Goal: Transaction & Acquisition: Book appointment/travel/reservation

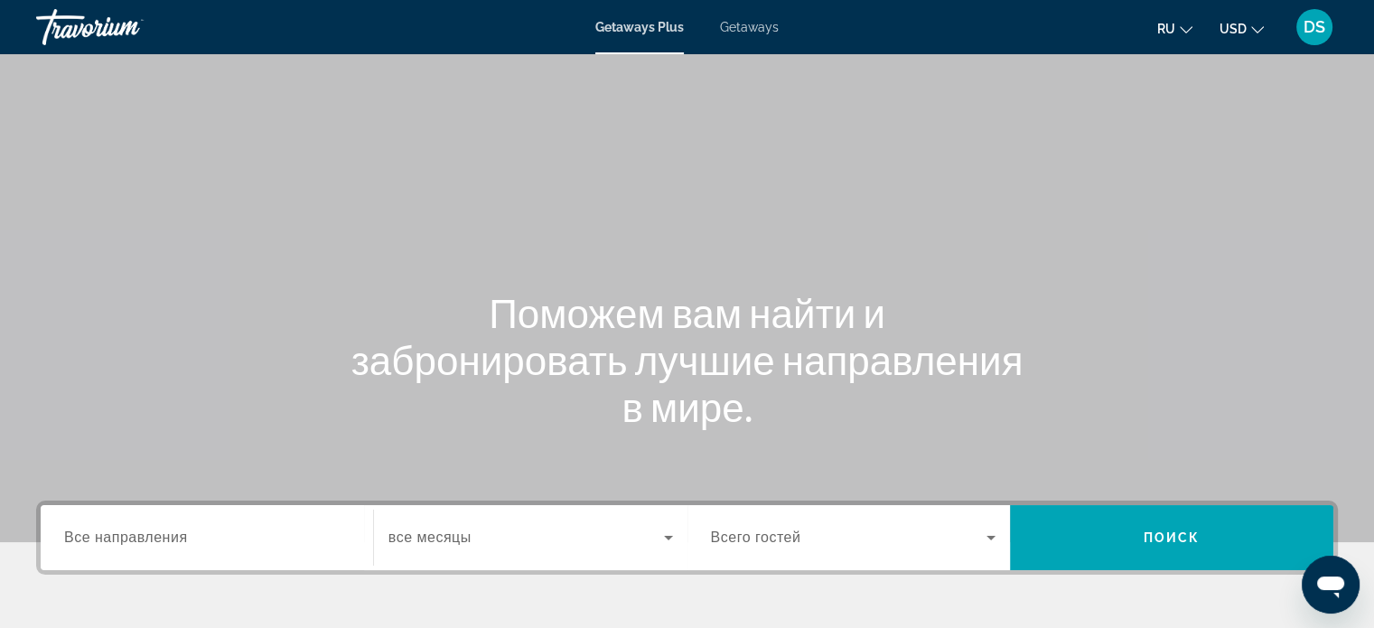
click at [842, 133] on div "Main content" at bounding box center [687, 271] width 1374 height 542
click at [759, 27] on span "Getaways" at bounding box center [749, 27] width 59 height 14
click at [127, 542] on span "Все направления" at bounding box center [126, 537] width 124 height 15
click at [127, 542] on input "Destination Все направления" at bounding box center [207, 539] width 286 height 22
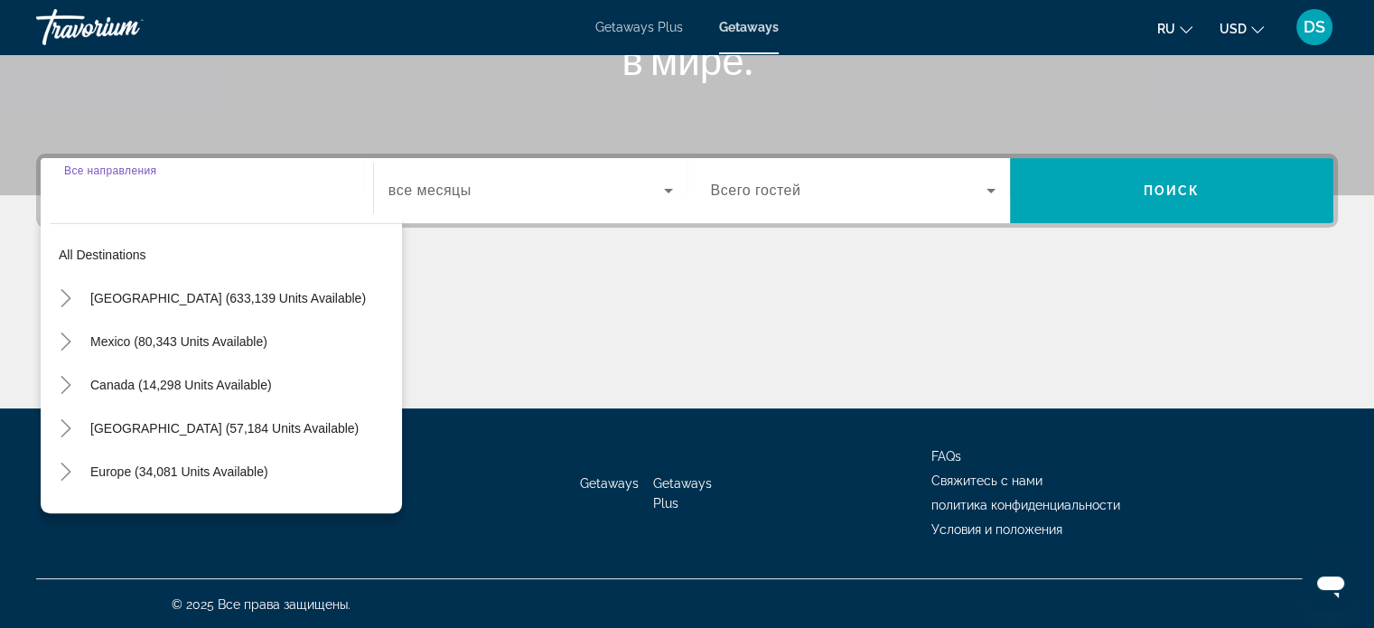
scroll to position [348, 0]
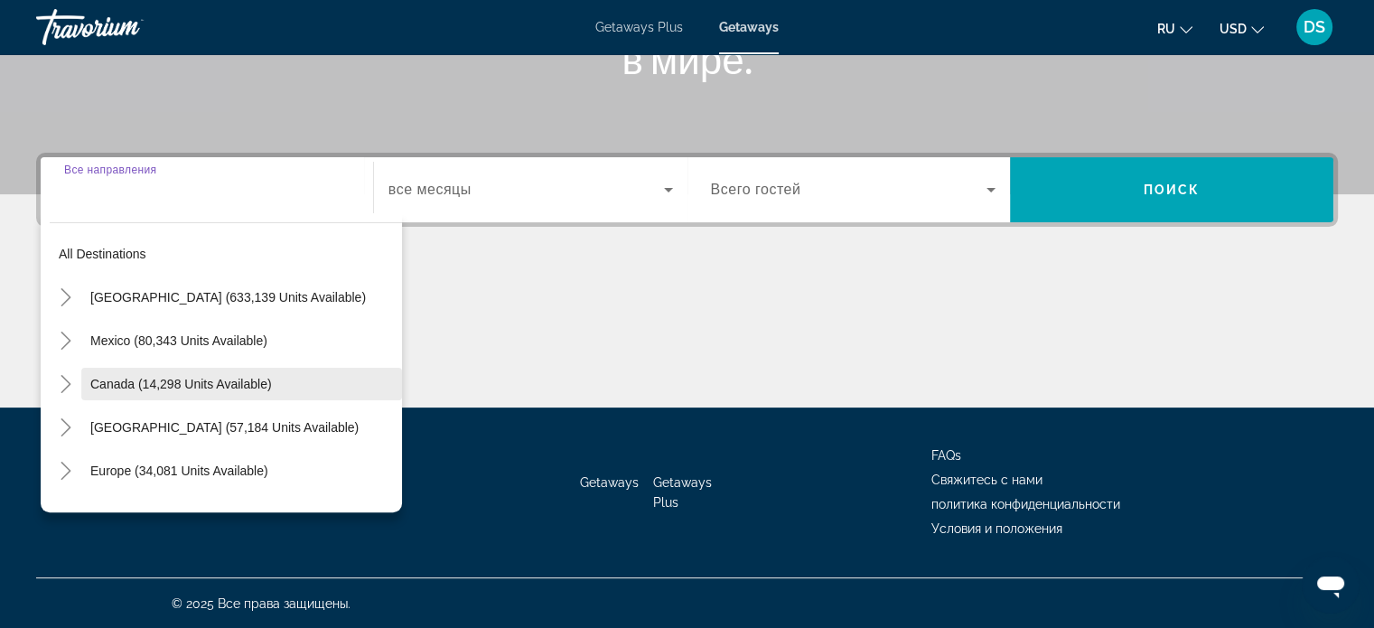
click at [127, 380] on span "Canada (14,298 units available)" at bounding box center [181, 384] width 182 height 14
type input "**********"
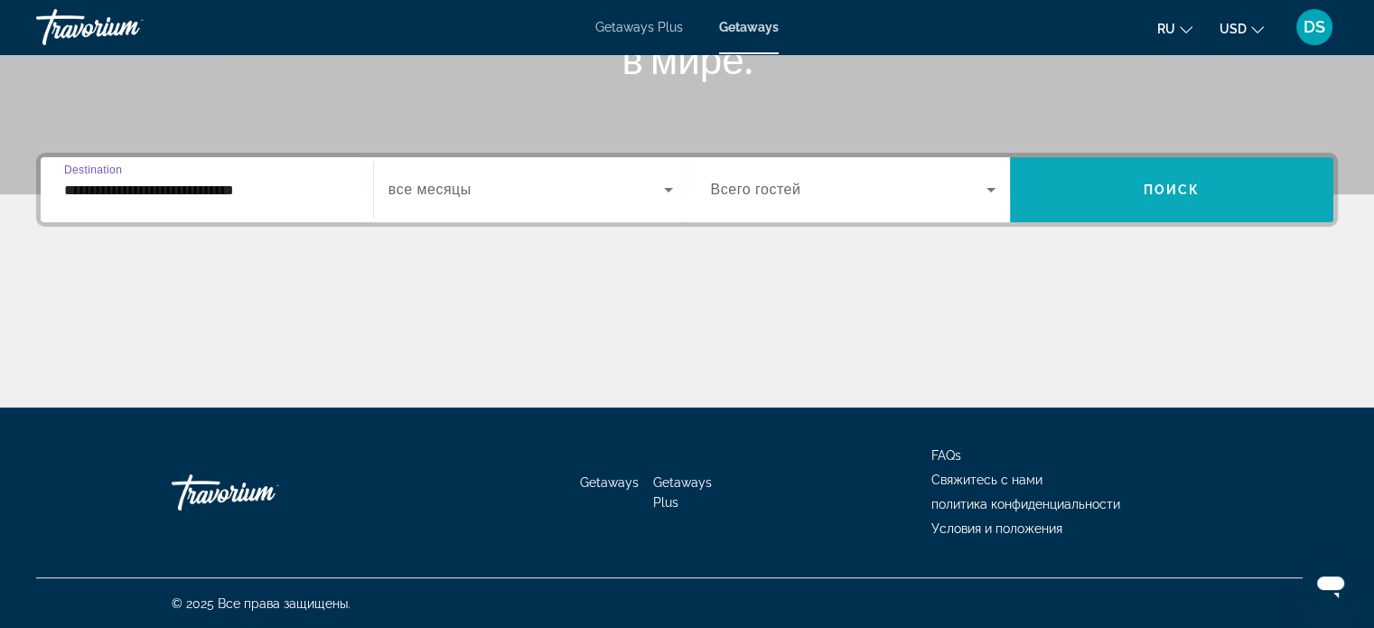
click at [1157, 196] on span "Search widget" at bounding box center [1172, 189] width 324 height 43
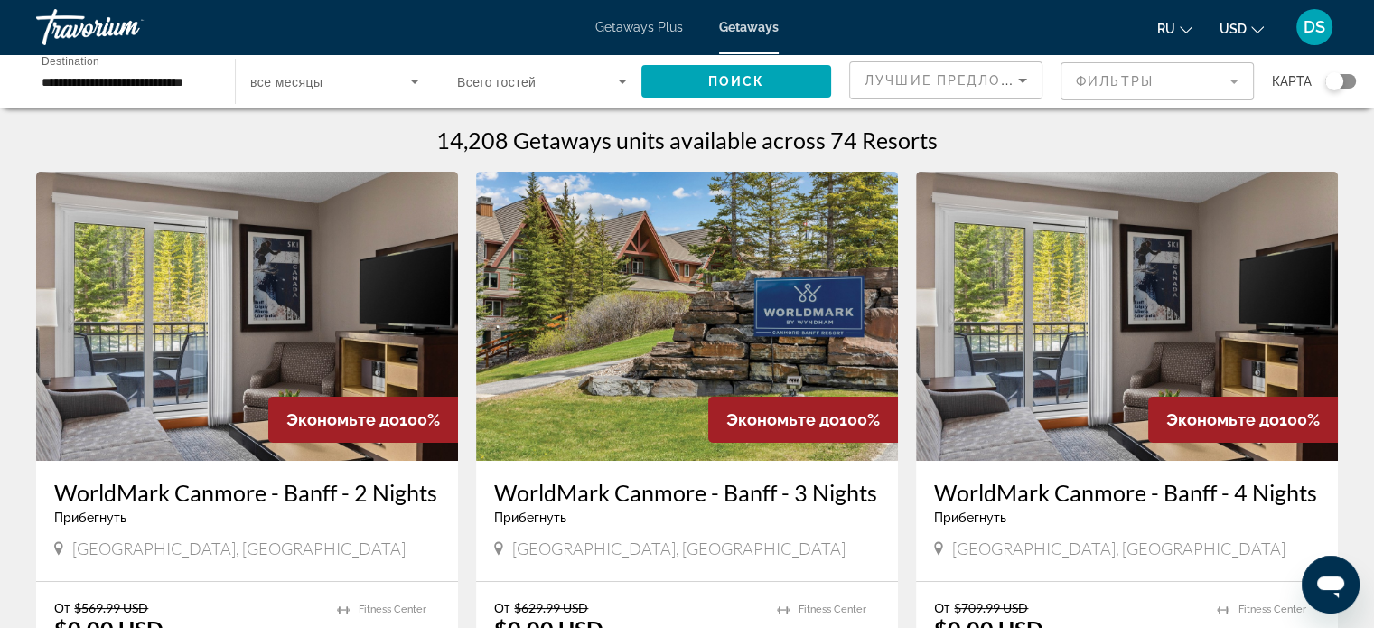
scroll to position [181, 0]
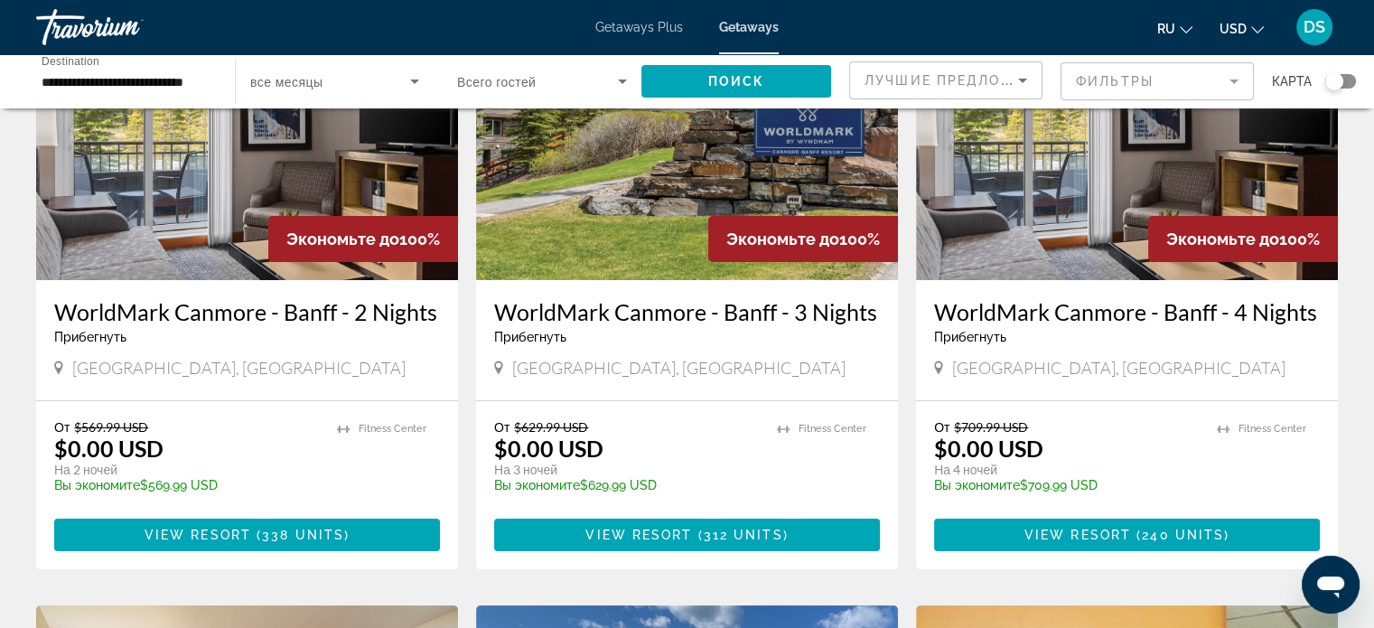
drag, startPoint x: 1045, startPoint y: 239, endPoint x: 1054, endPoint y: 264, distance: 26.0
click at [1045, 239] on img "Main content" at bounding box center [1127, 135] width 422 height 289
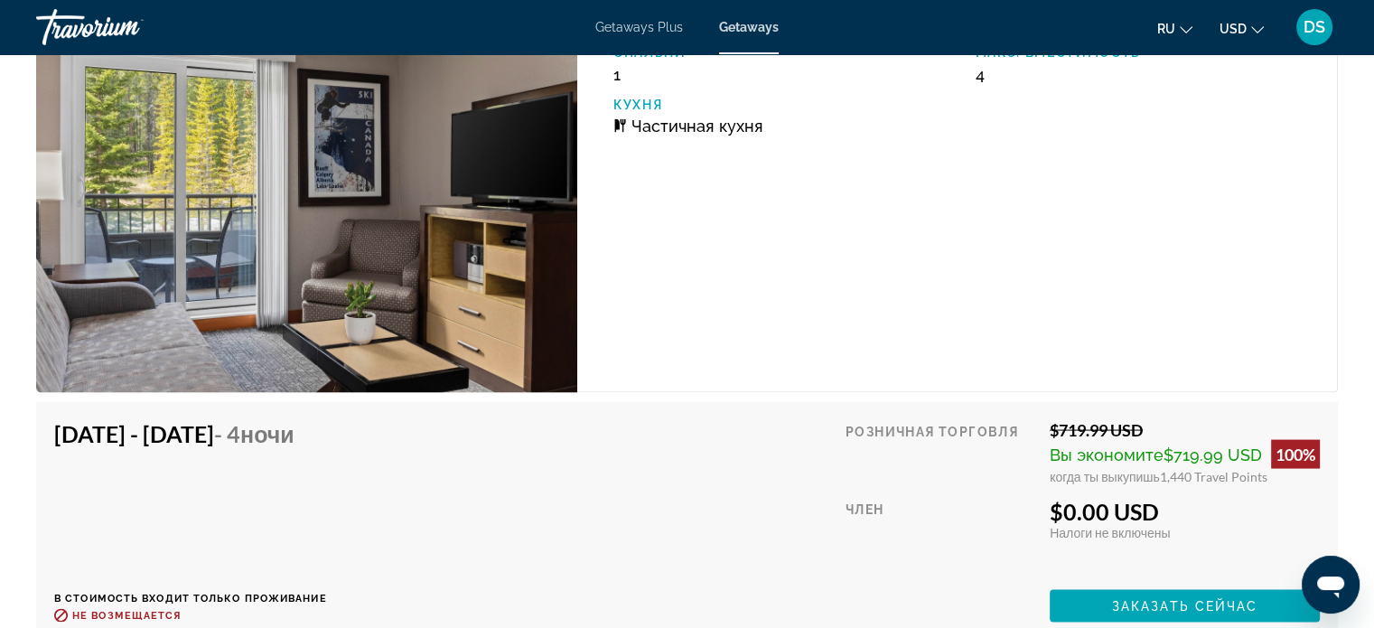
scroll to position [3615, 0]
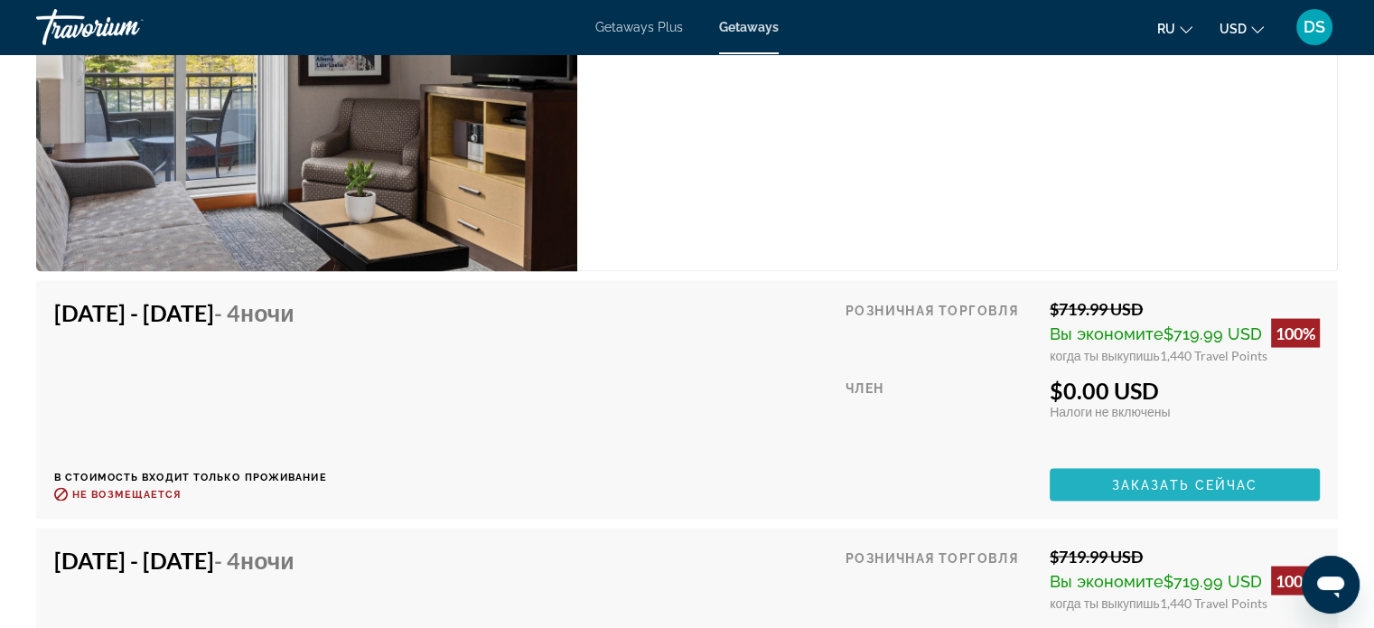
click at [1174, 488] on span "Заказать сейчас" at bounding box center [1185, 485] width 146 height 14
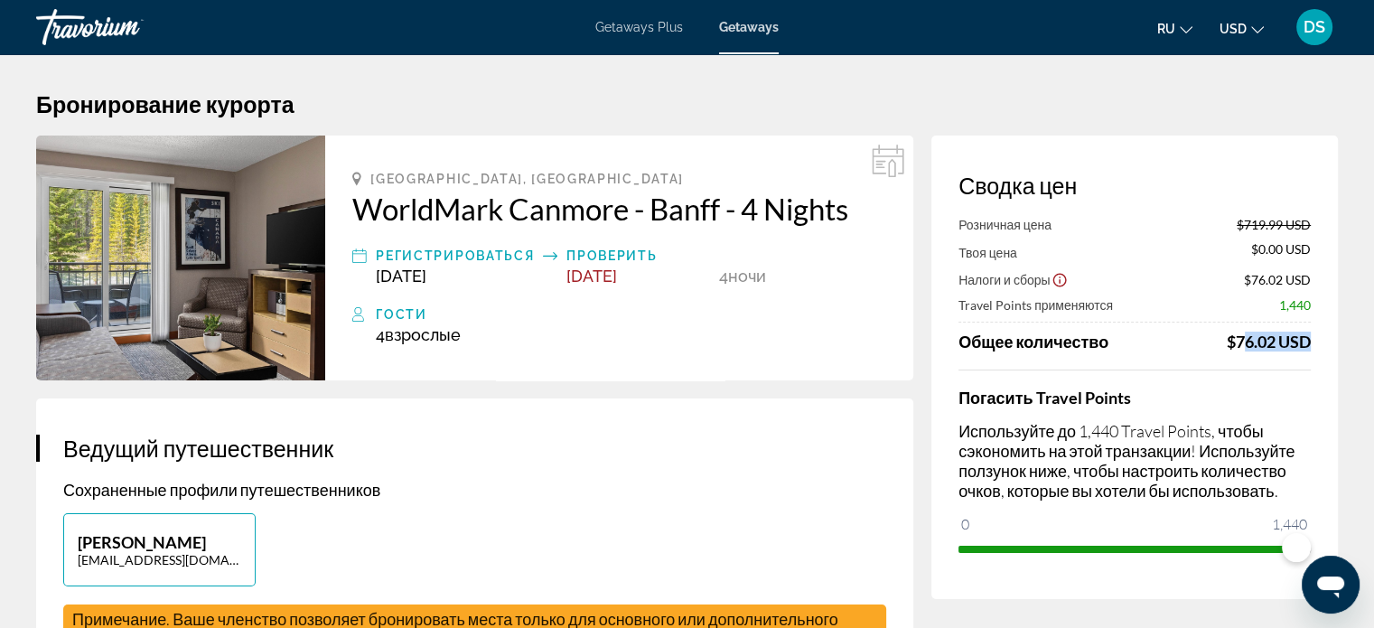
drag, startPoint x: 1236, startPoint y: 343, endPoint x: 1299, endPoint y: 342, distance: 63.3
click at [1299, 342] on div "$76.02 USD" at bounding box center [1269, 342] width 84 height 20
drag, startPoint x: 374, startPoint y: 333, endPoint x: 484, endPoint y: 339, distance: 110.4
click at [484, 339] on div "Гости 4 Взрослый Взрослые , Ребенок Дети" at bounding box center [619, 324] width 534 height 41
drag, startPoint x: 1235, startPoint y: 340, endPoint x: 1280, endPoint y: 350, distance: 45.4
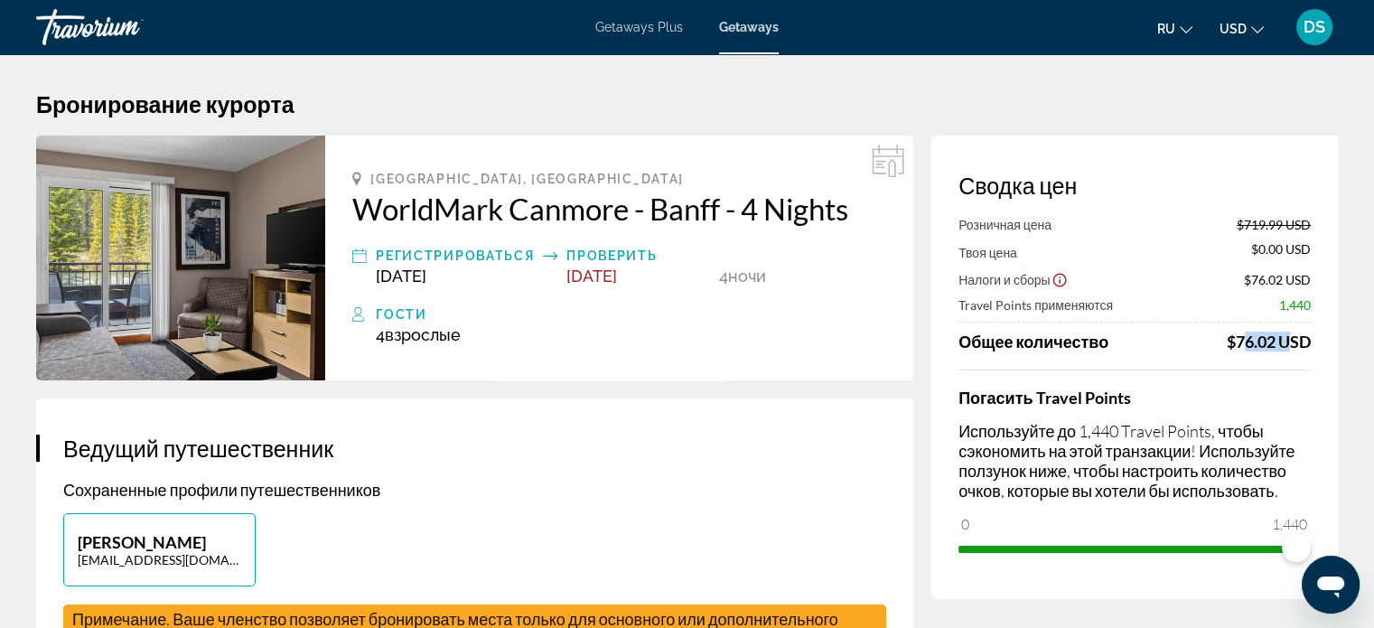
click at [1280, 350] on div "$76.02 USD" at bounding box center [1269, 342] width 84 height 20
drag, startPoint x: 1273, startPoint y: 523, endPoint x: 1307, endPoint y: 520, distance: 33.6
click at [1307, 520] on span "1,440" at bounding box center [1290, 524] width 41 height 22
drag, startPoint x: 1298, startPoint y: 549, endPoint x: 1312, endPoint y: 549, distance: 14.5
click at [1312, 549] on div "Сводка цен Розничная цена $719.99 USD Твоя цена $0.00 USD Налоги и сборы $76.02…" at bounding box center [1135, 368] width 407 height 464
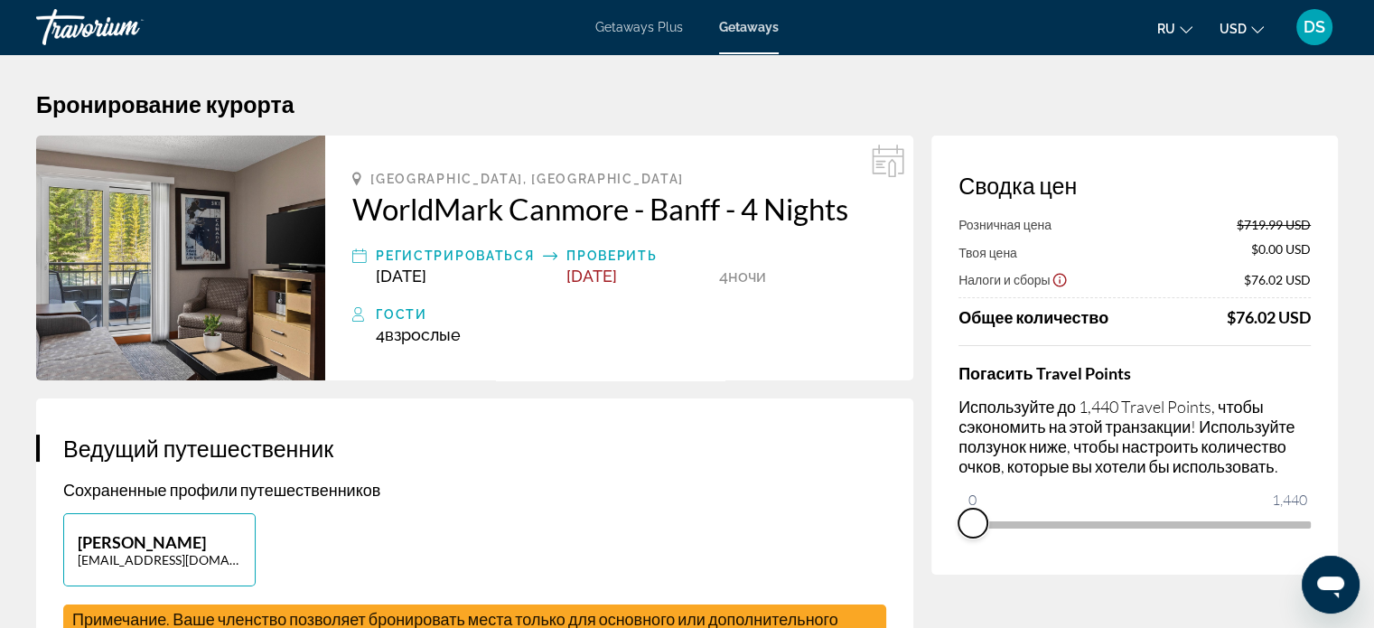
drag, startPoint x: 1300, startPoint y: 549, endPoint x: 932, endPoint y: 542, distance: 368.7
click at [932, 542] on div "Сводка цен Розничная цена $719.99 USD Твоя цена $0.00 USD Налоги и сборы $76.02…" at bounding box center [1135, 355] width 407 height 439
drag, startPoint x: 972, startPoint y: 502, endPoint x: 1034, endPoint y: 523, distance: 65.2
click at [1034, 523] on span "ngx-slider" at bounding box center [1033, 523] width 29 height 29
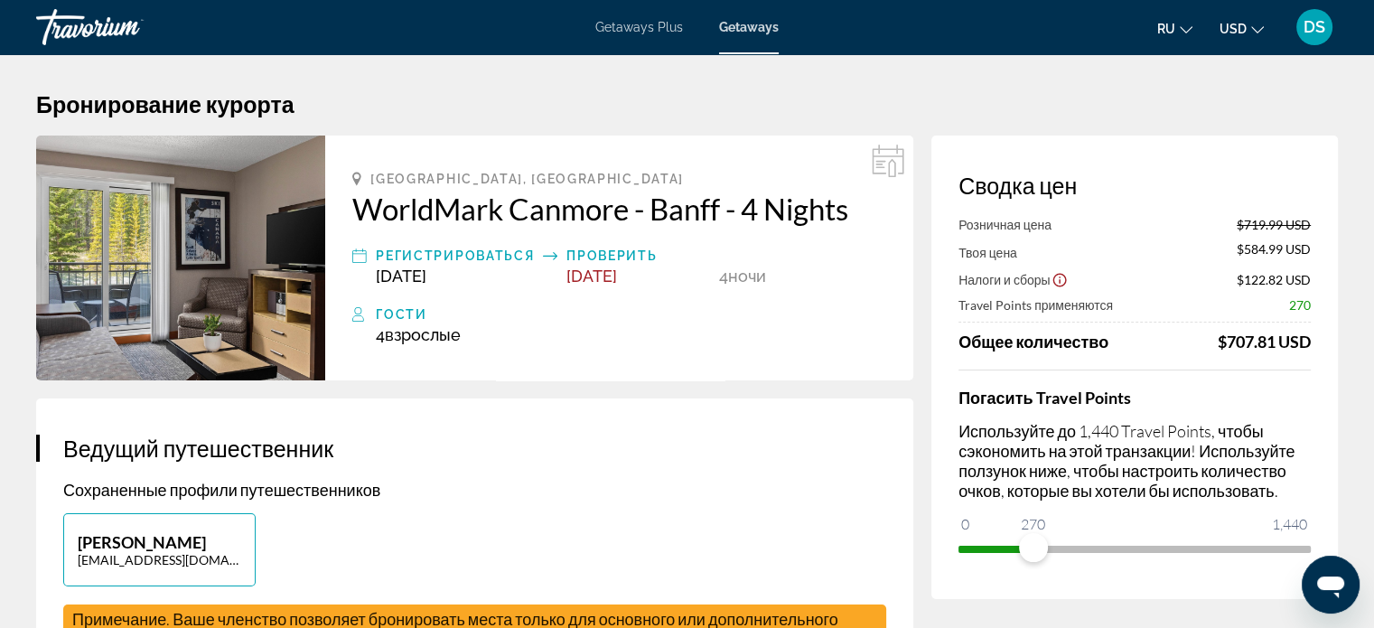
drag, startPoint x: 1228, startPoint y: 342, endPoint x: 1317, endPoint y: 342, distance: 88.6
click at [1317, 342] on div "Сводка цен Розничная цена $719.99 USD Твоя цена $584.99 USD Налоги и сборы $122…" at bounding box center [1135, 368] width 407 height 464
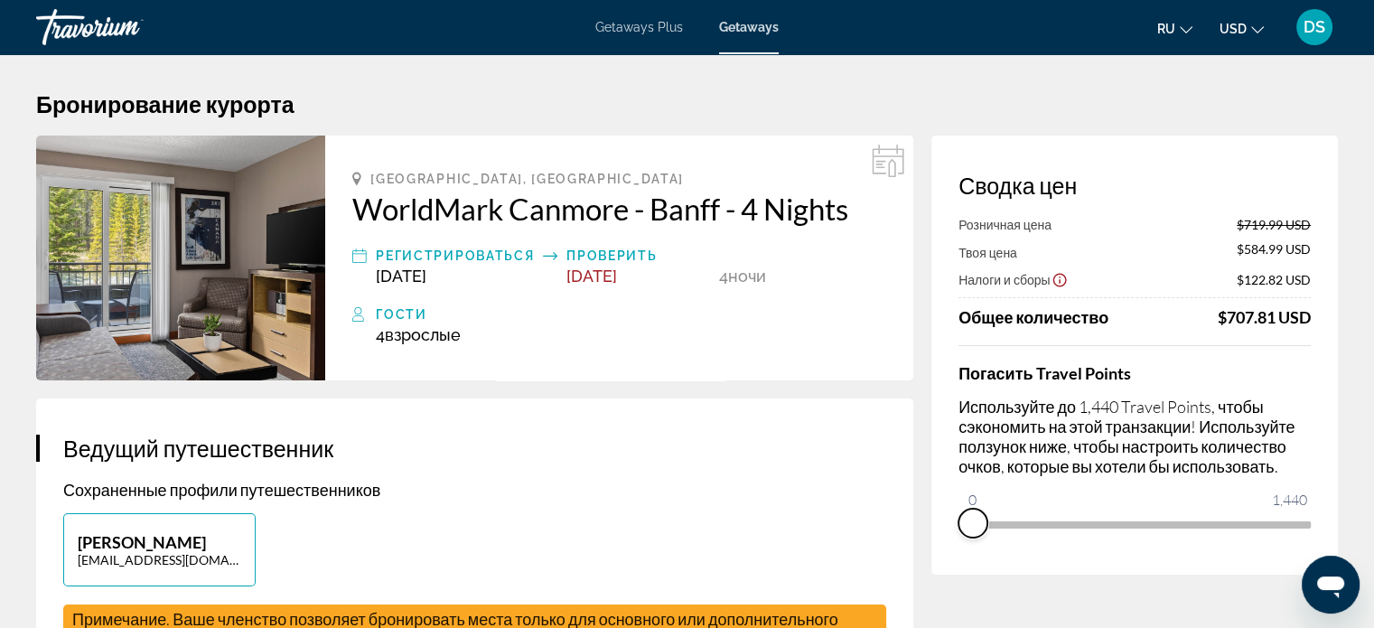
drag, startPoint x: 1035, startPoint y: 545, endPoint x: 949, endPoint y: 549, distance: 85.9
click at [949, 549] on div "Сводка цен Розничная цена $719.99 USD Твоя цена $584.99 USD Налоги и сборы $122…" at bounding box center [1135, 355] width 407 height 439
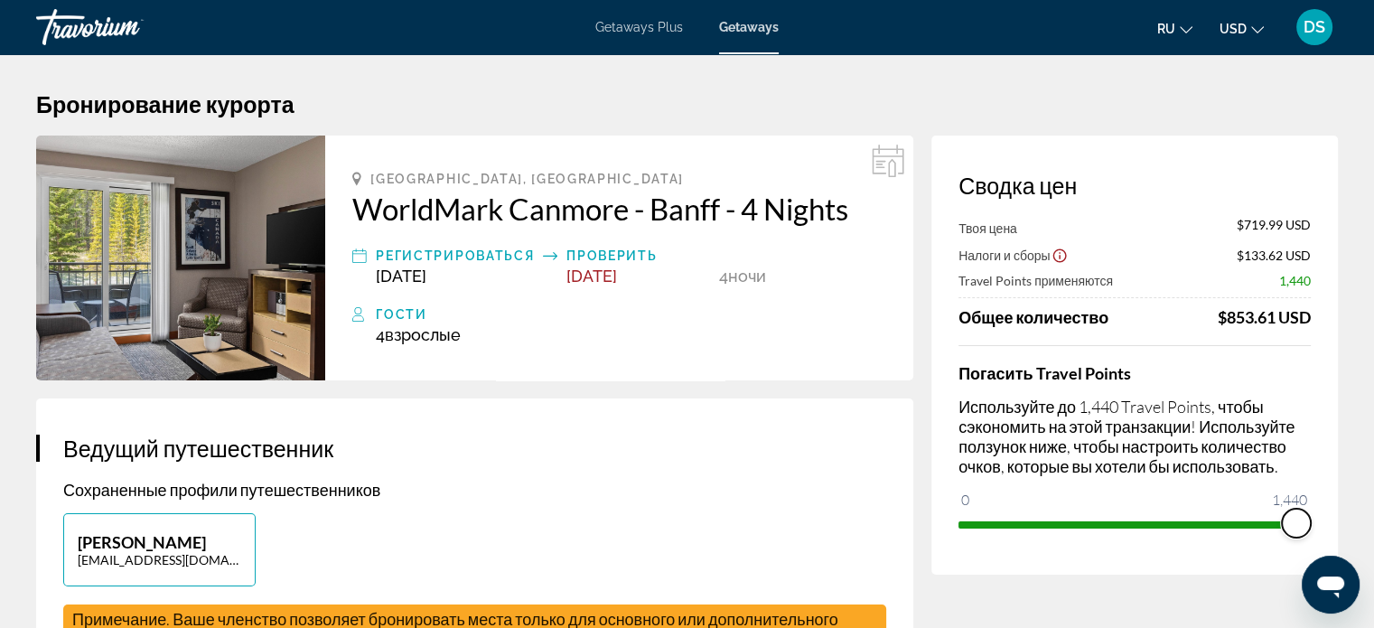
drag, startPoint x: 976, startPoint y: 501, endPoint x: 1355, endPoint y: 527, distance: 379.5
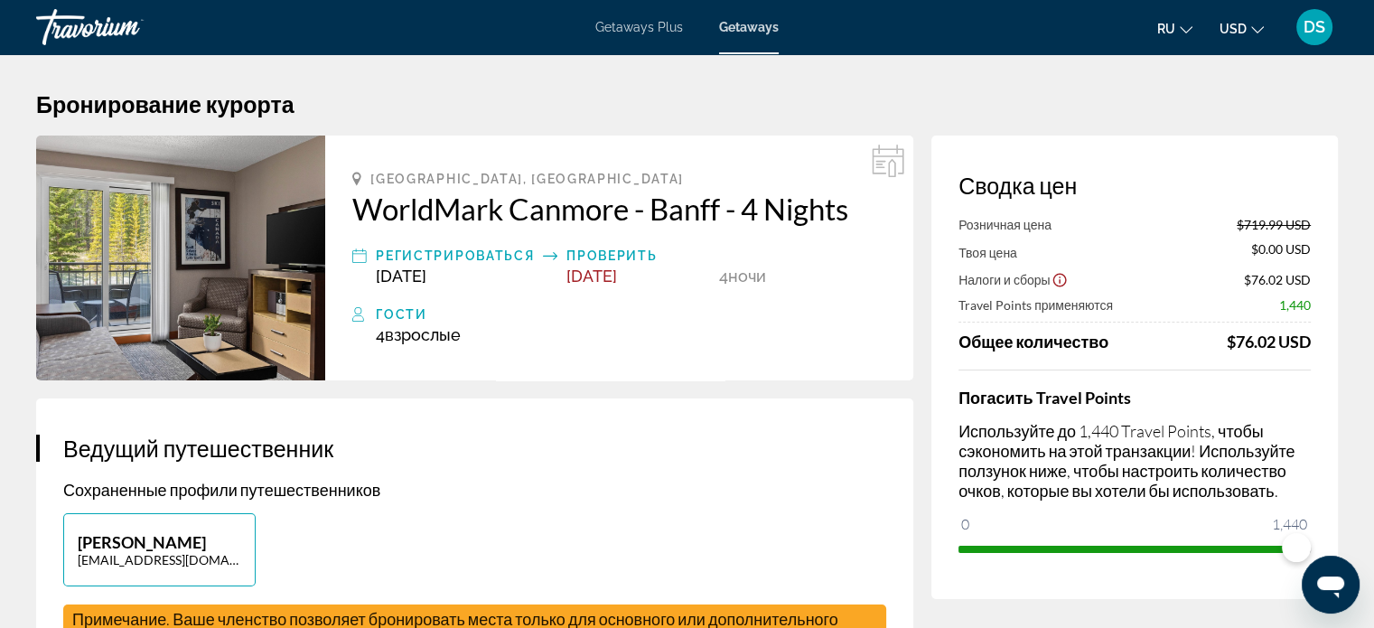
drag, startPoint x: 1236, startPoint y: 339, endPoint x: 1323, endPoint y: 348, distance: 87.2
click at [1323, 348] on div "Сводка цен Розничная цена $719.99 USD Твоя цена $0.00 USD Налоги и сборы $76.02…" at bounding box center [1135, 368] width 407 height 464
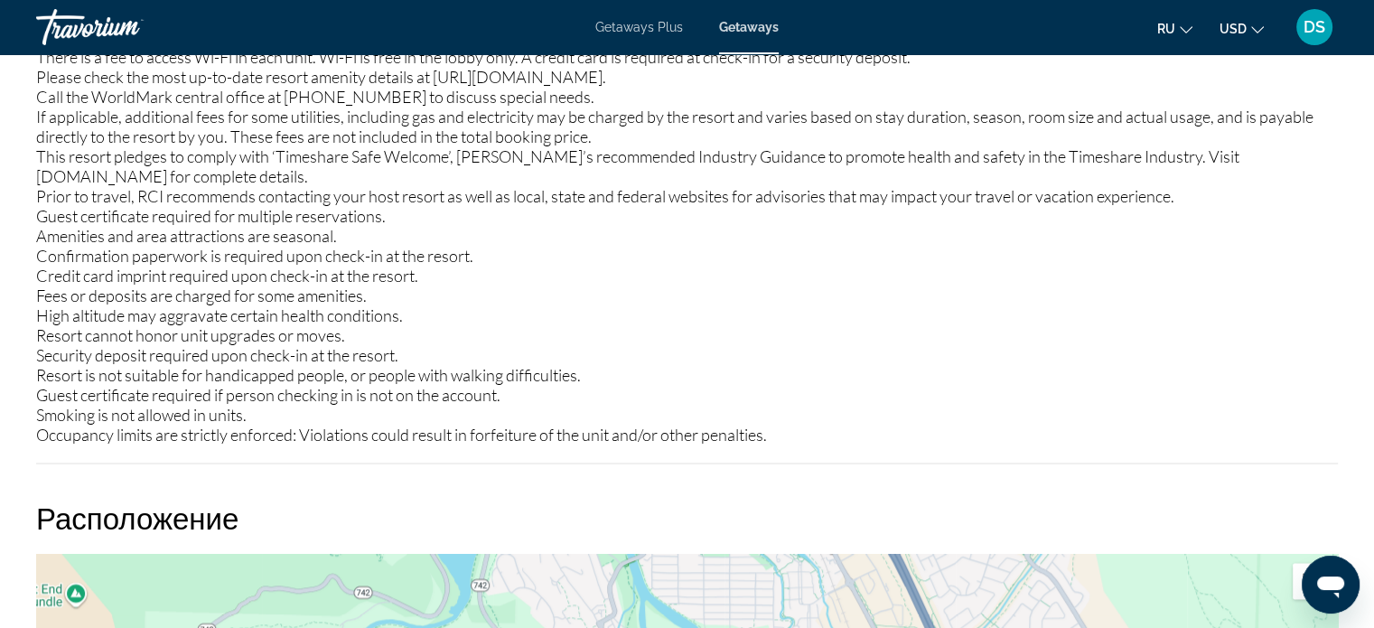
scroll to position [1890, 0]
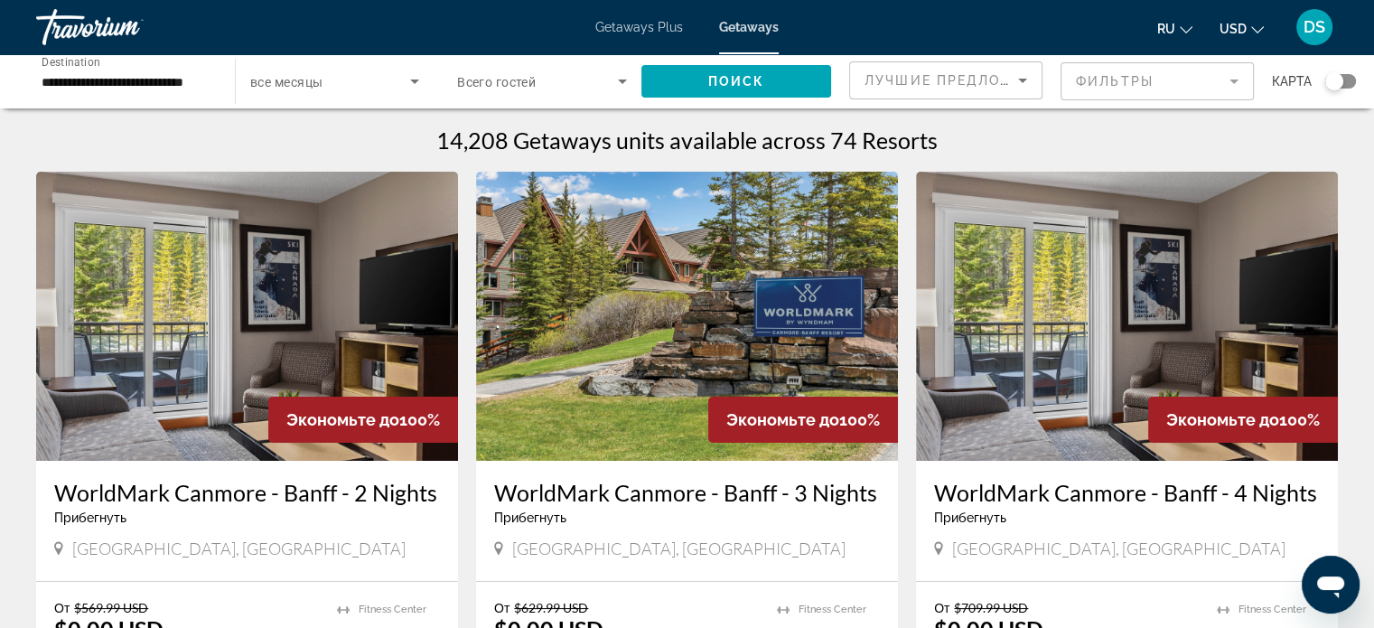
click at [65, 84] on input "**********" at bounding box center [127, 82] width 170 height 22
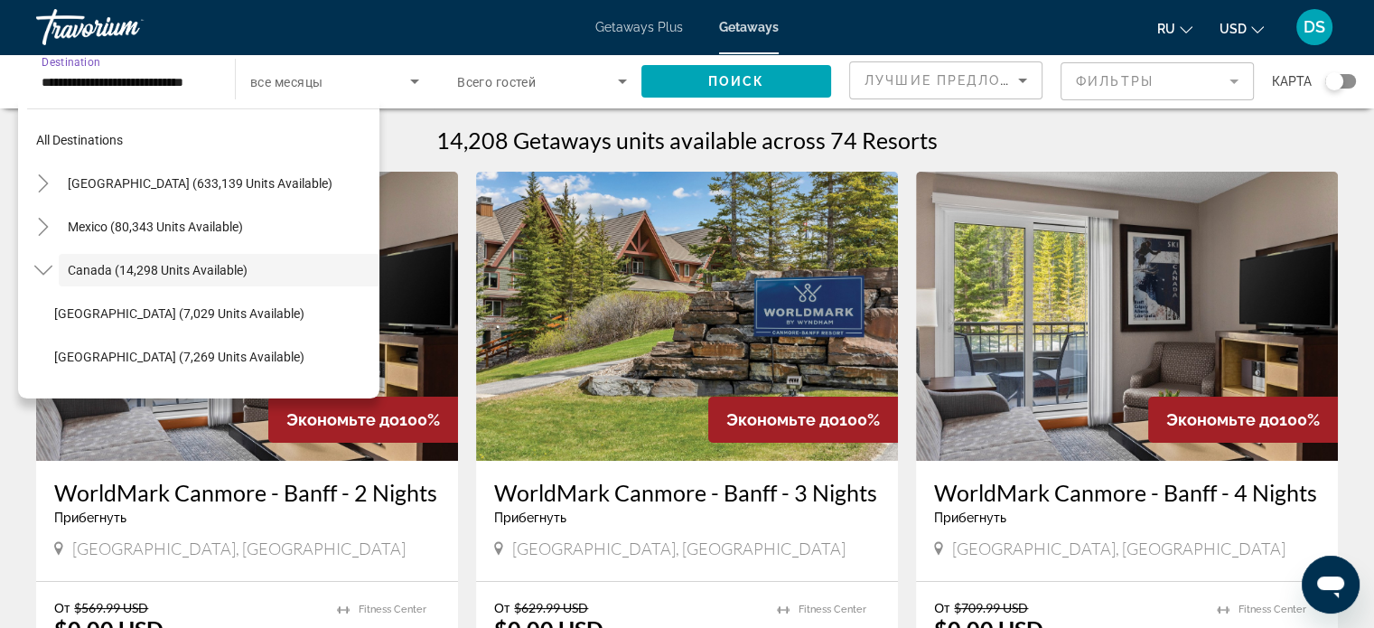
scroll to position [21, 0]
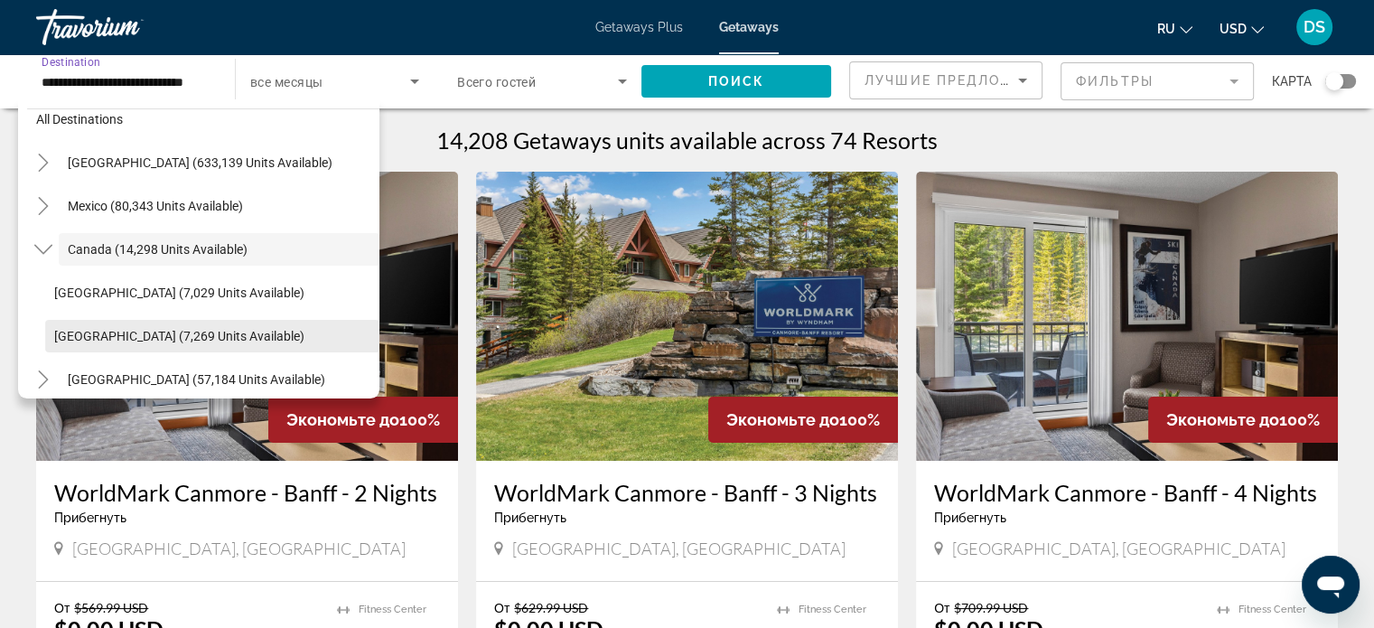
click at [89, 331] on span "[GEOGRAPHIC_DATA] (7,269 units available)" at bounding box center [179, 336] width 250 height 14
type input "**********"
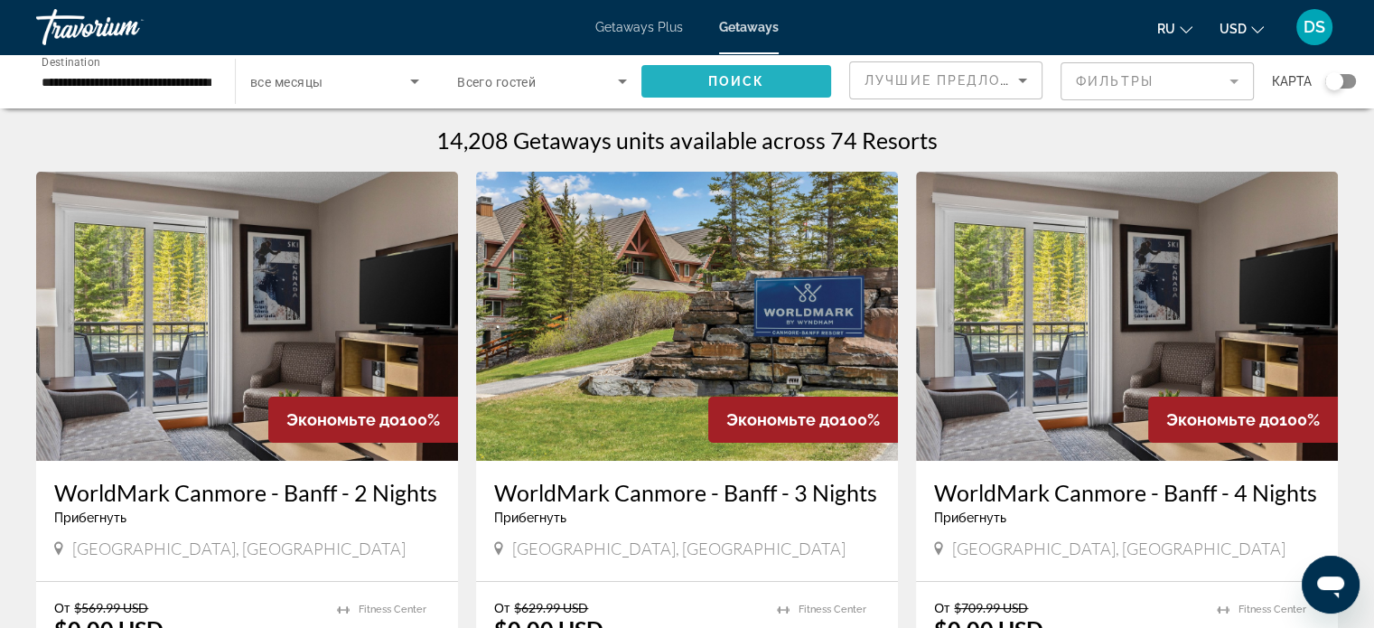
click at [728, 79] on span "Поиск" at bounding box center [736, 81] width 57 height 14
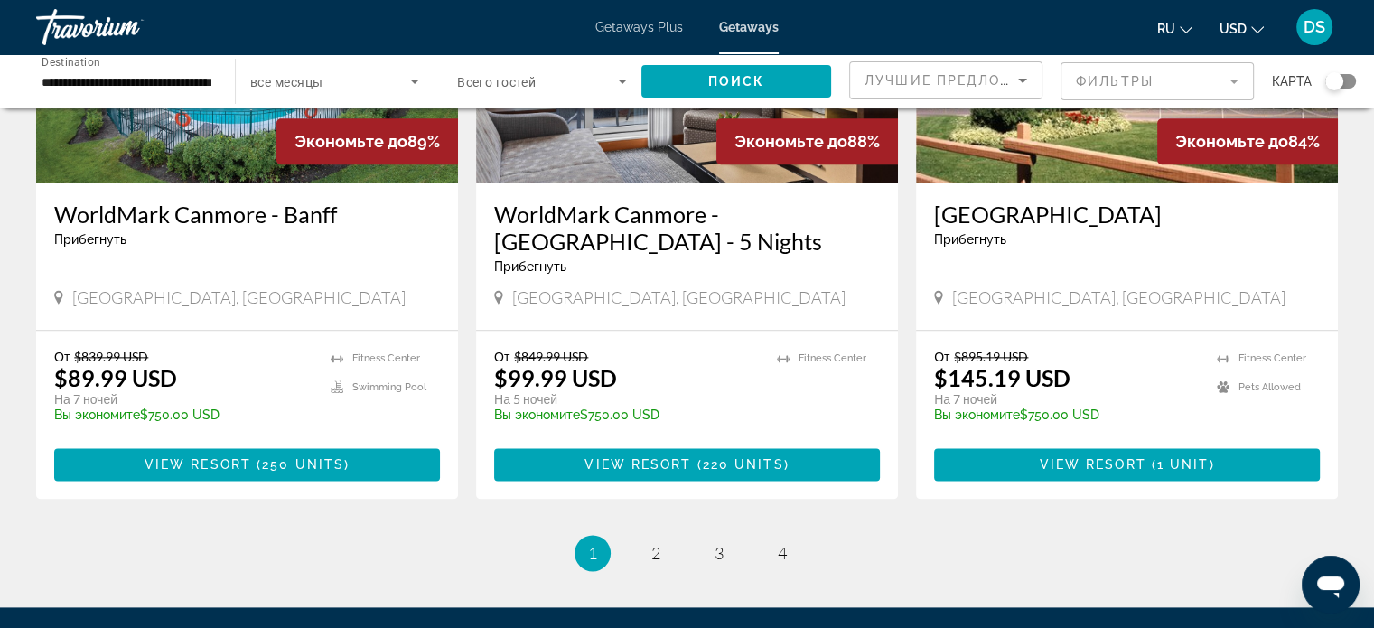
scroll to position [2321, 0]
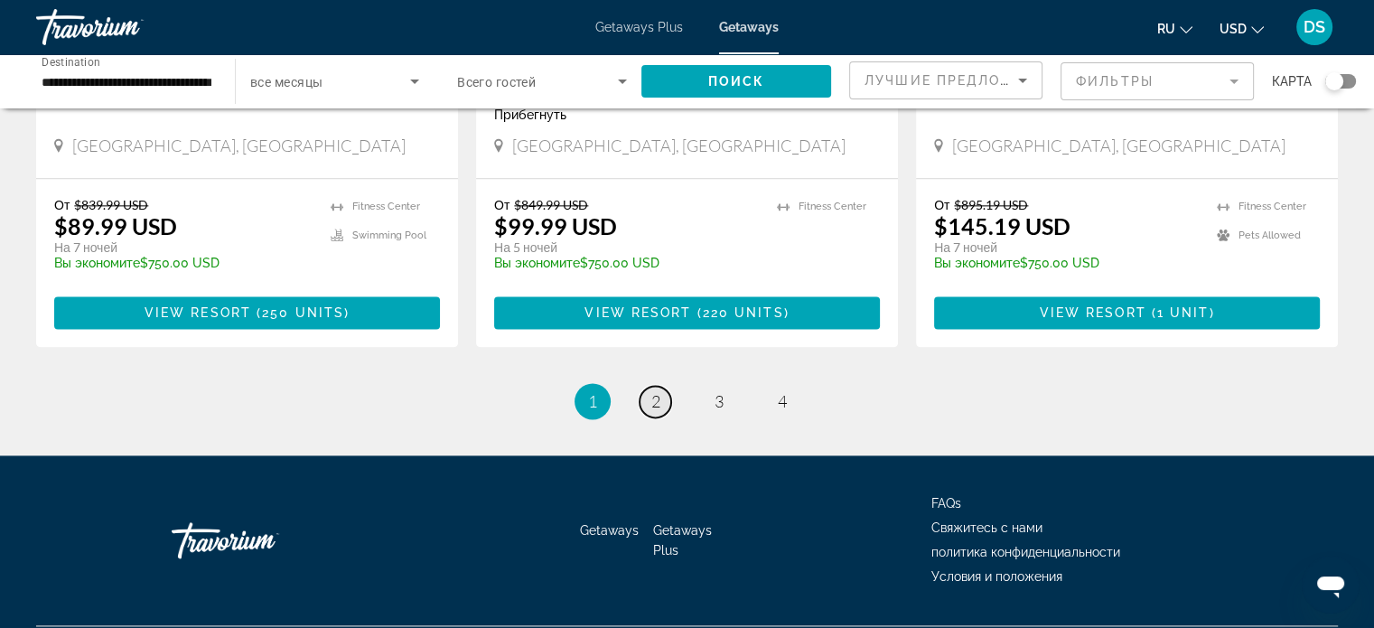
click at [658, 391] on span "2" at bounding box center [656, 401] width 9 height 20
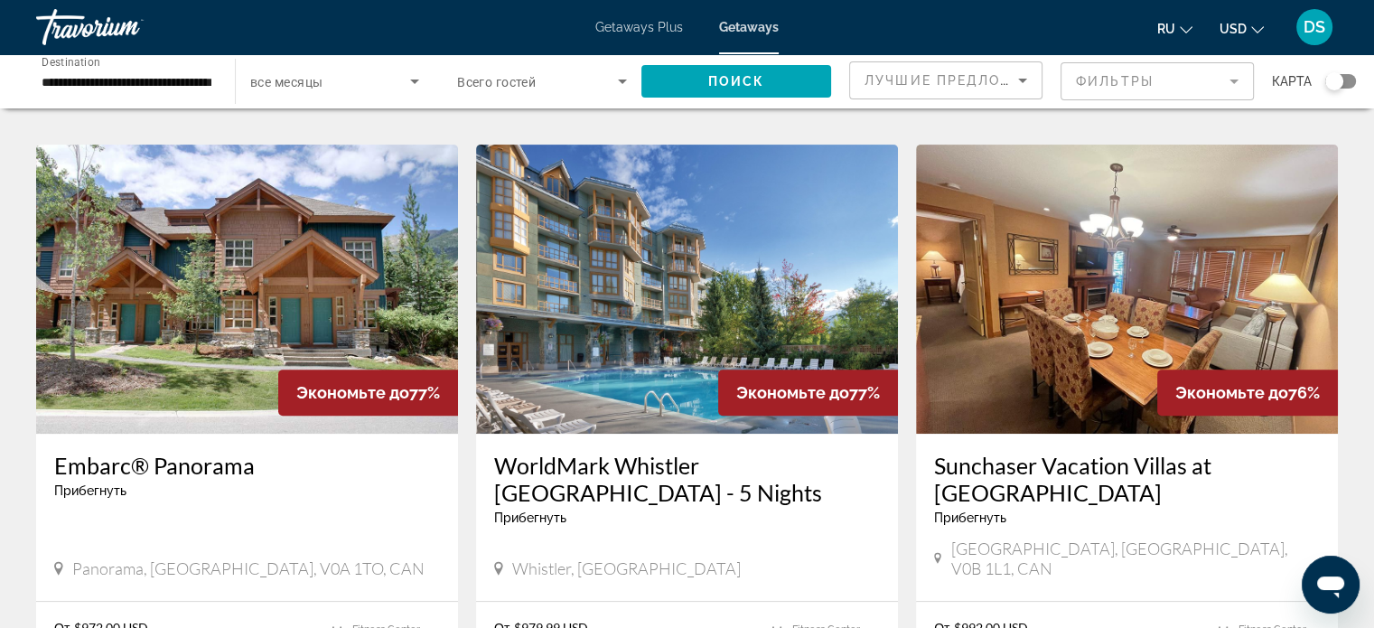
scroll to position [723, 0]
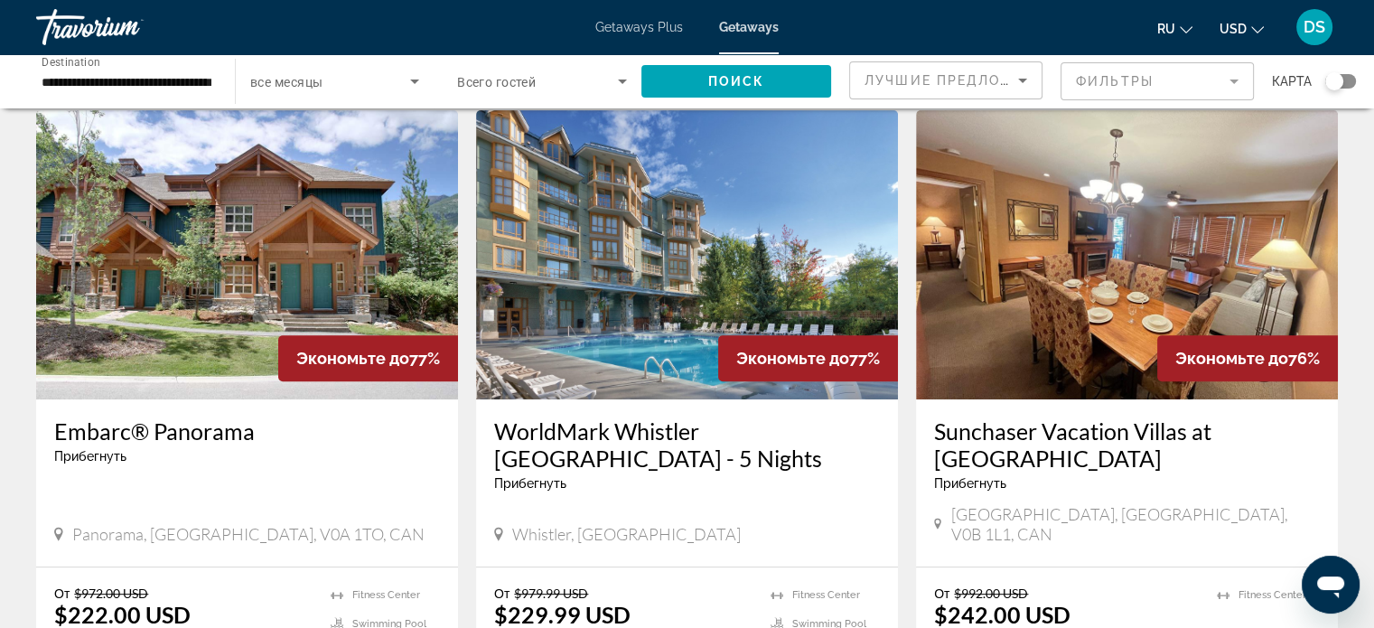
click at [653, 270] on img "Main content" at bounding box center [687, 254] width 422 height 289
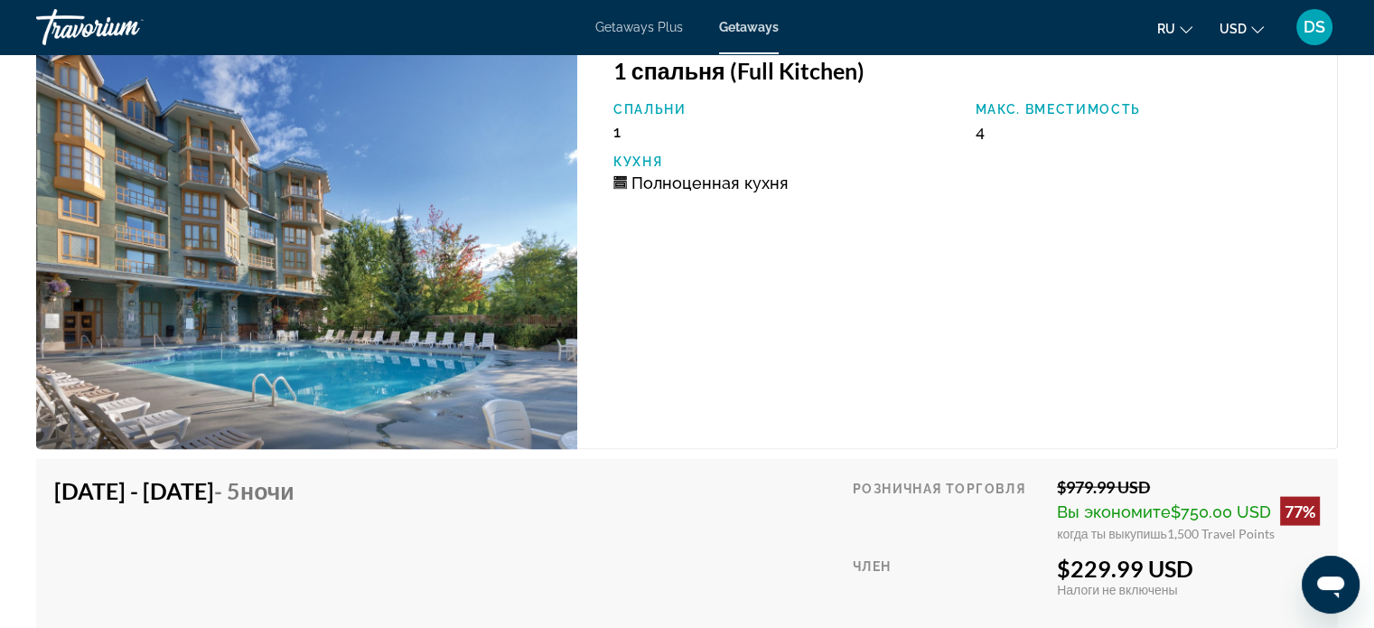
scroll to position [3705, 0]
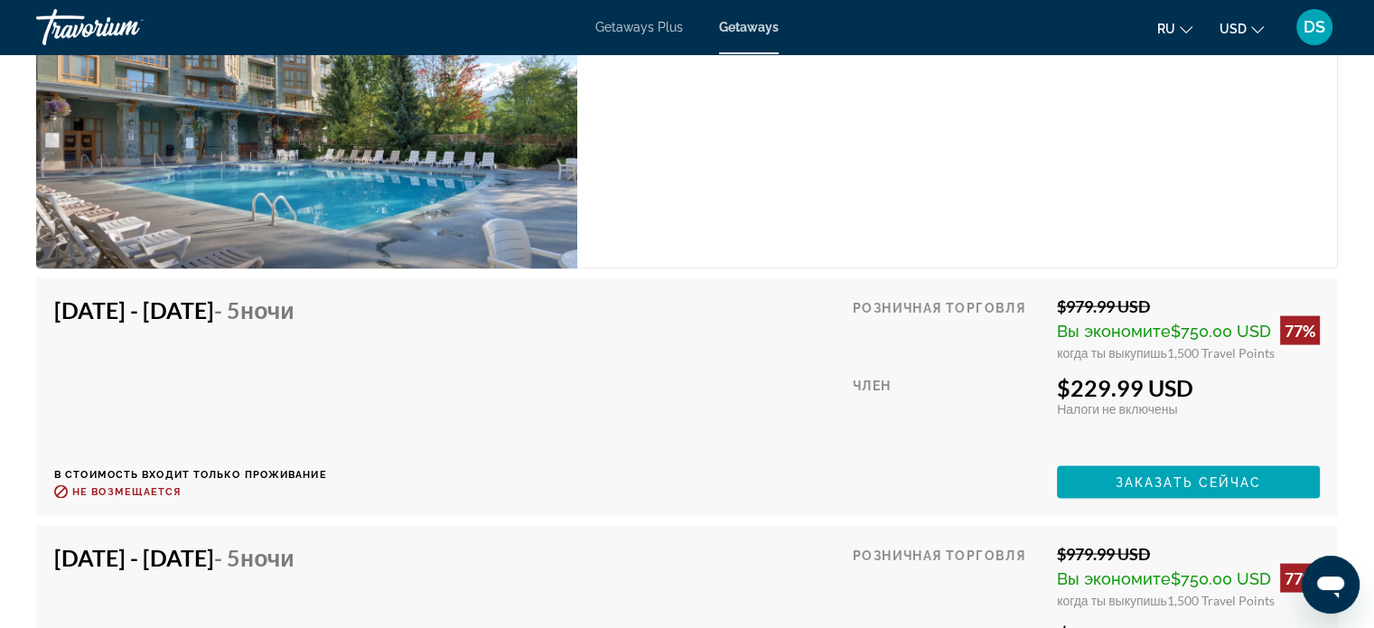
drag, startPoint x: 1070, startPoint y: 385, endPoint x: 1193, endPoint y: 390, distance: 123.0
click at [1193, 390] on div "$229.99 USD" at bounding box center [1188, 387] width 263 height 27
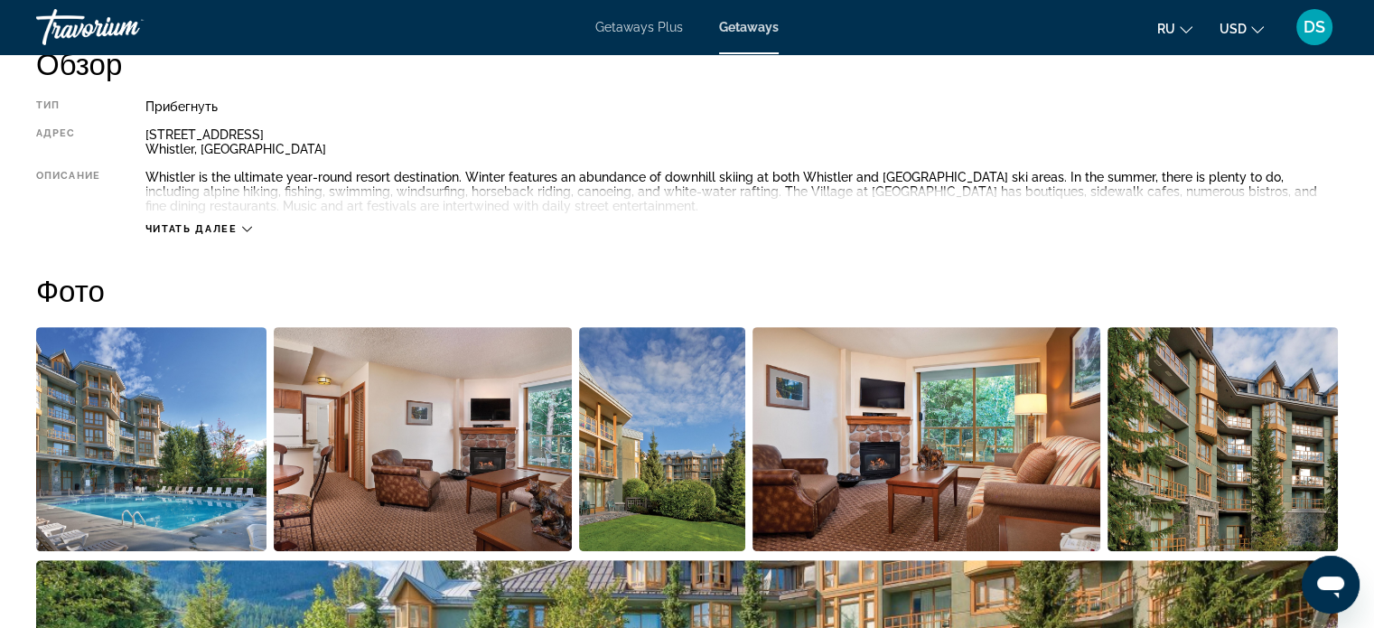
scroll to position [813, 0]
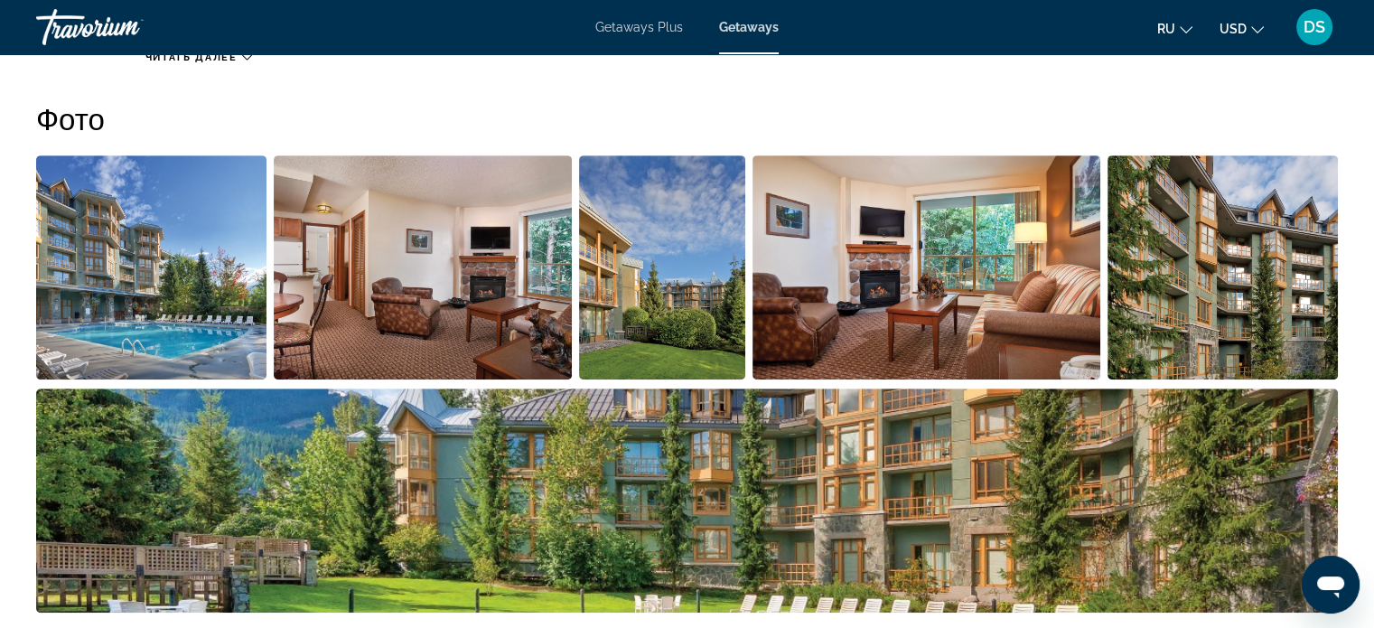
click at [185, 304] on img "Open full-screen image slider" at bounding box center [151, 267] width 230 height 224
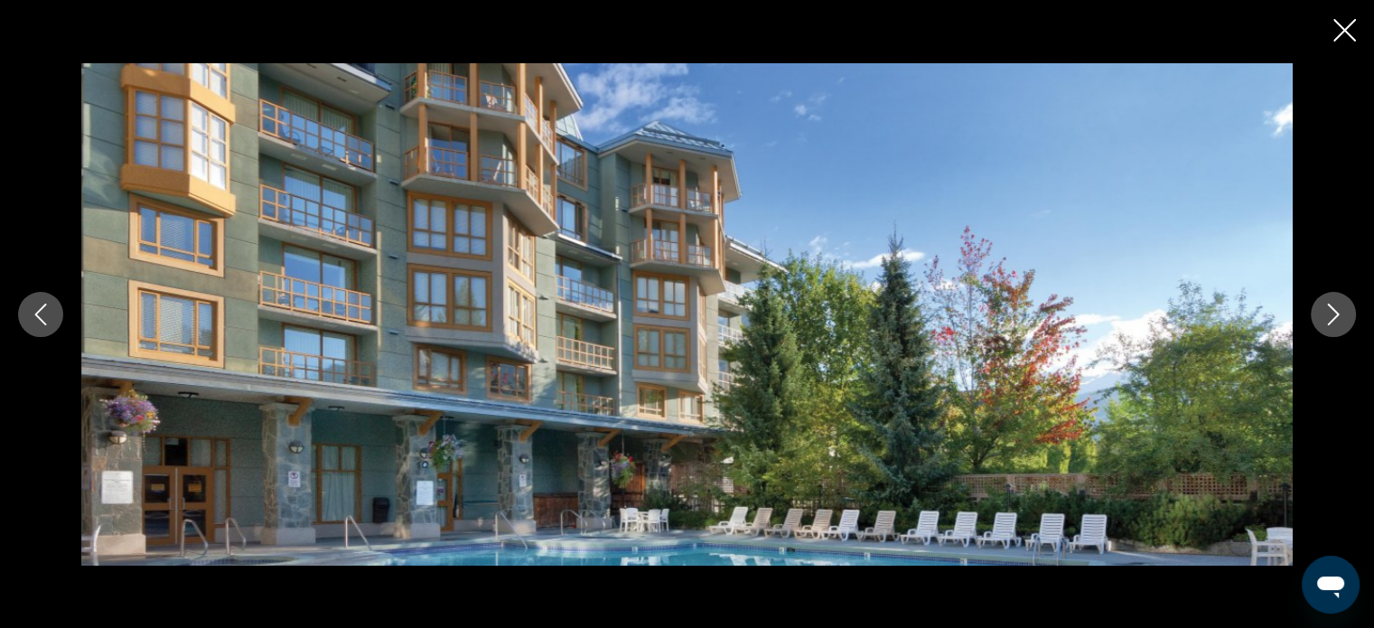
click at [1335, 307] on icon "Next image" at bounding box center [1334, 315] width 22 height 22
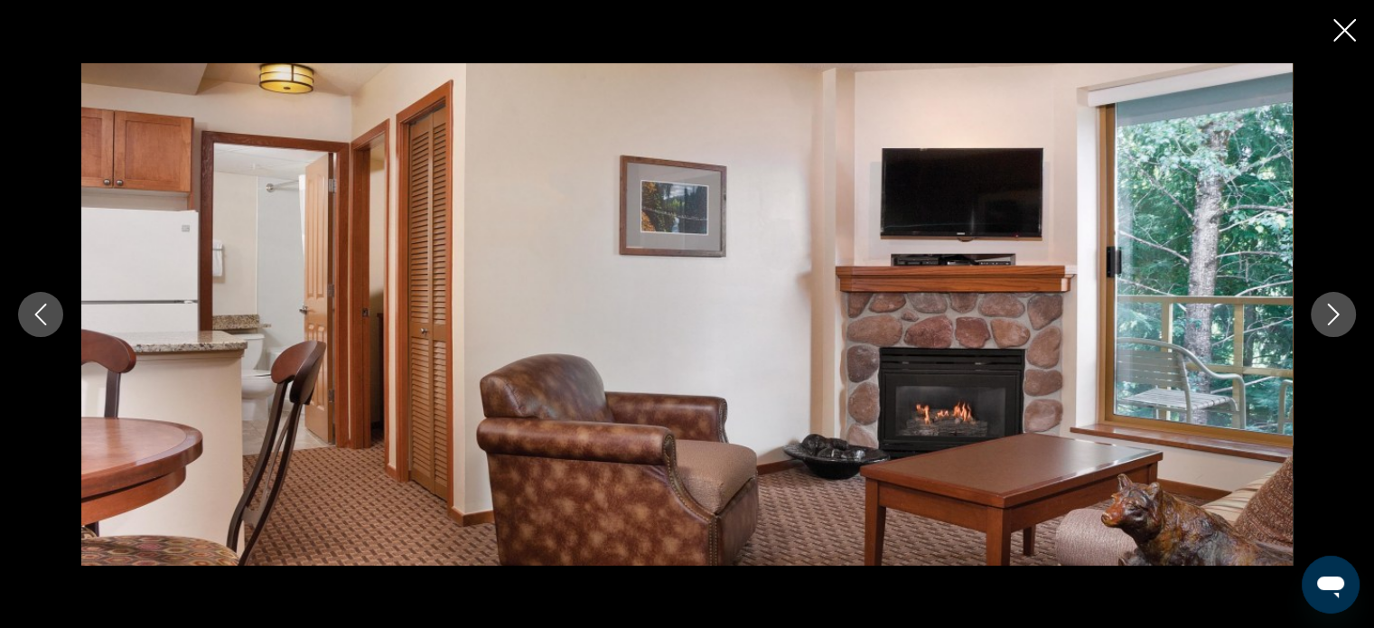
click at [1335, 307] on icon "Next image" at bounding box center [1334, 315] width 22 height 22
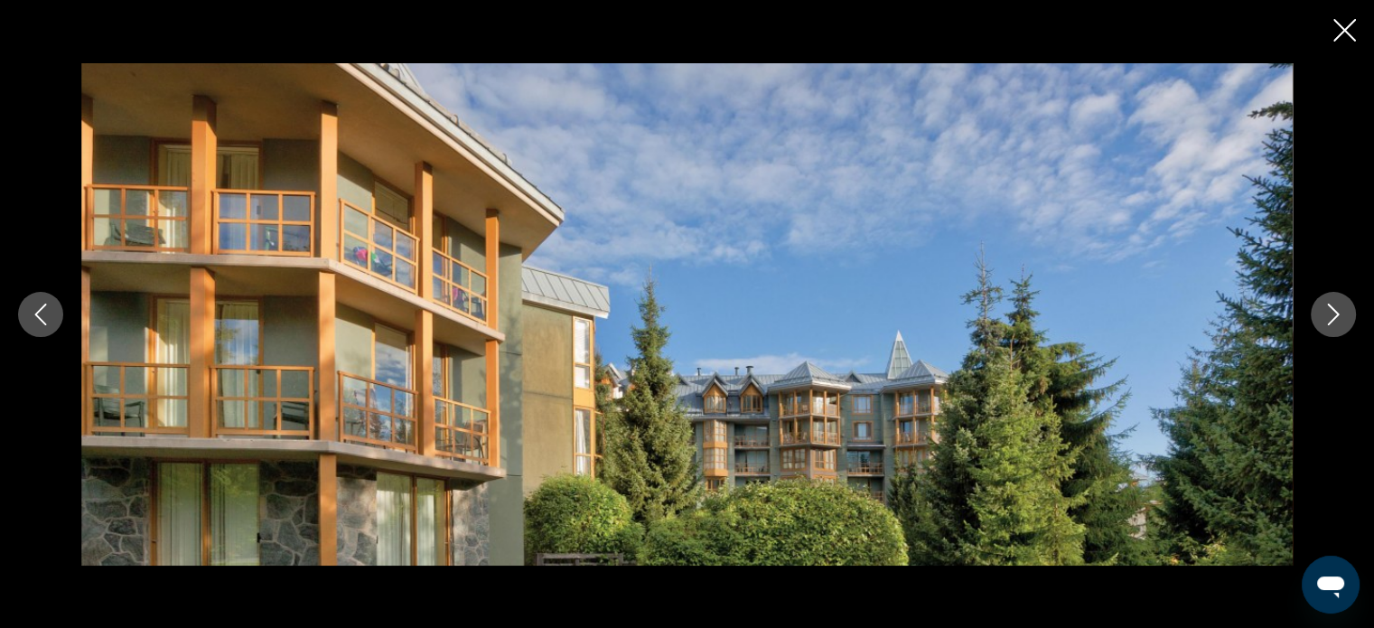
click at [1335, 307] on icon "Next image" at bounding box center [1334, 315] width 22 height 22
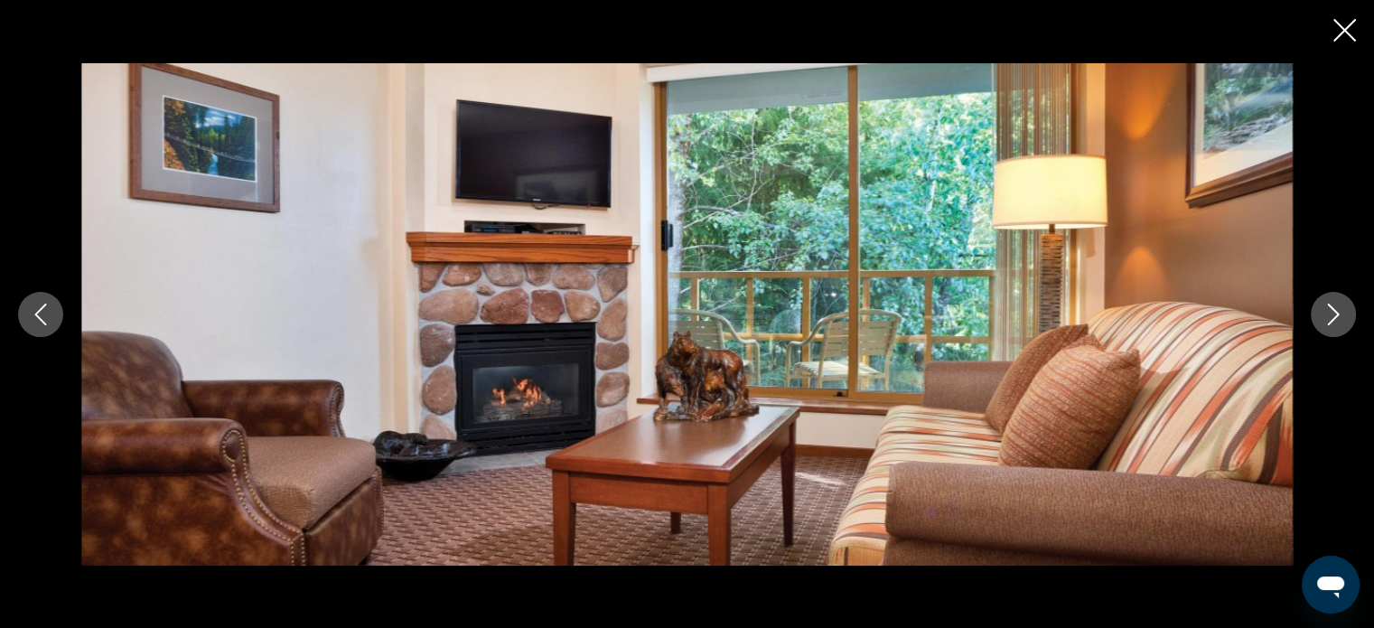
scroll to position [452, 0]
click at [1344, 28] on icon "Close slideshow" at bounding box center [1345, 30] width 23 height 23
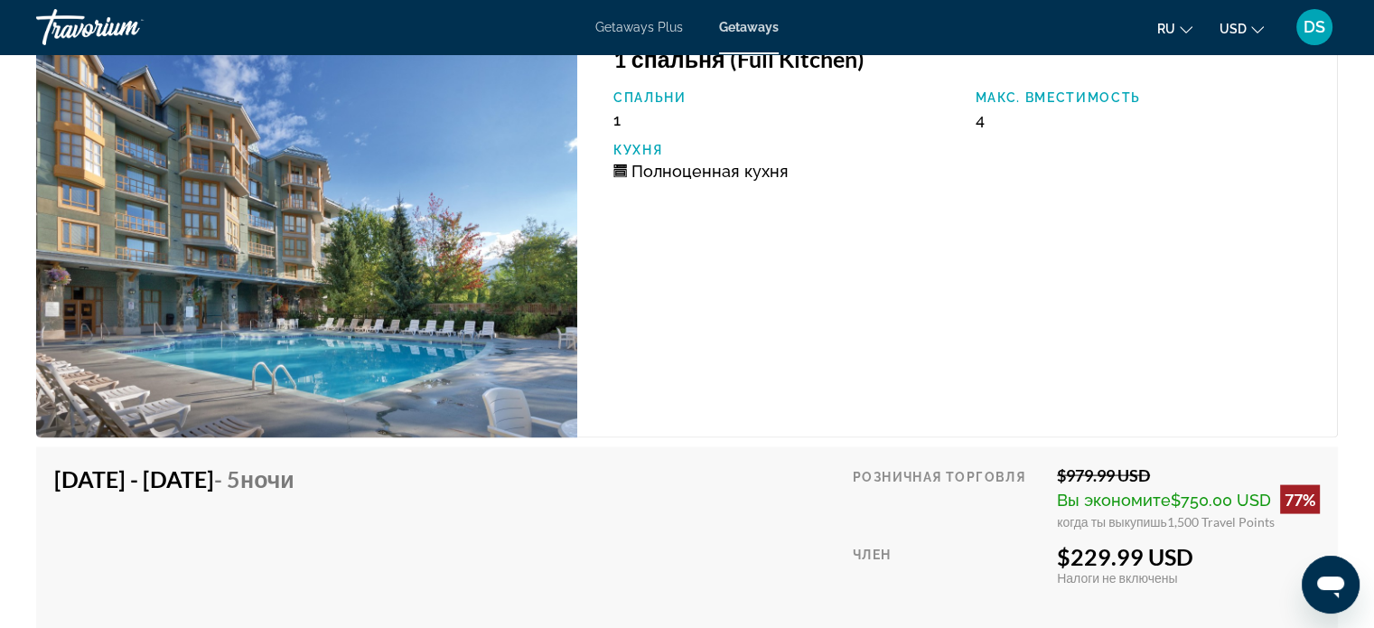
scroll to position [3615, 0]
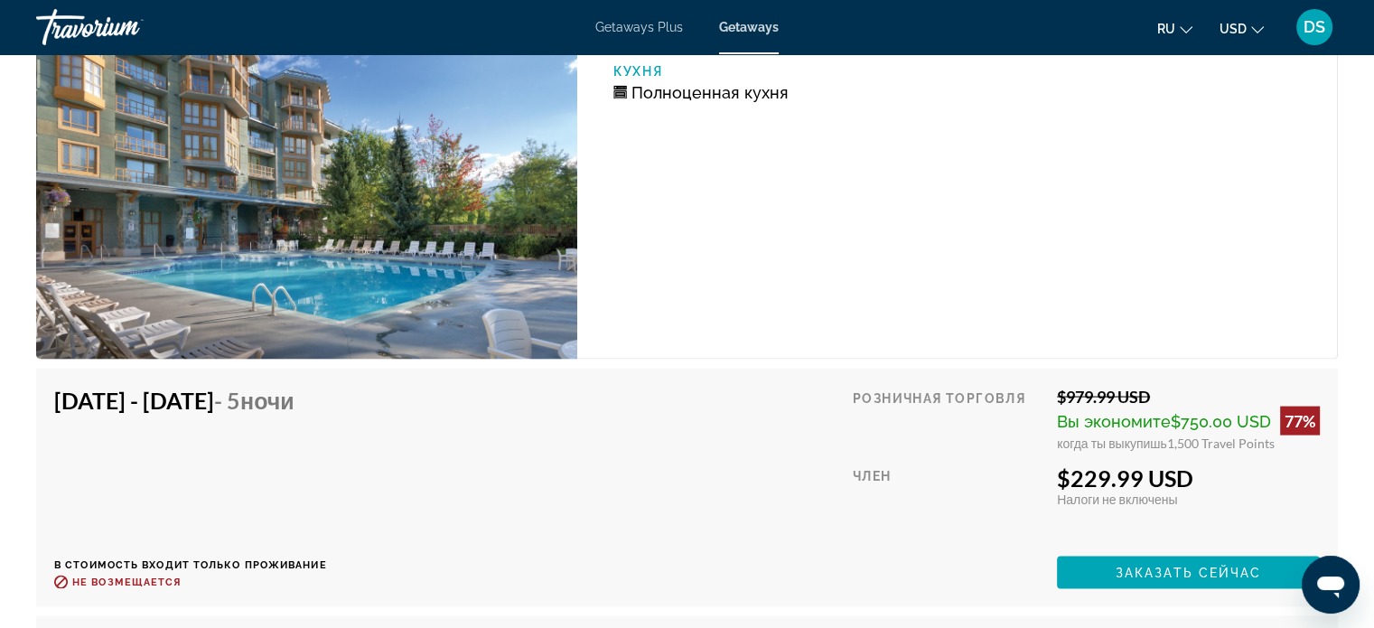
drag, startPoint x: 603, startPoint y: 491, endPoint x: 605, endPoint y: 453, distance: 38.0
drag, startPoint x: 605, startPoint y: 453, endPoint x: 380, endPoint y: 414, distance: 228.3
click at [314, 415] on div "[DATE] - [DATE] - 5 ночи" at bounding box center [183, 405] width 259 height 36
drag, startPoint x: 339, startPoint y: 397, endPoint x: 399, endPoint y: 393, distance: 60.7
click at [295, 393] on span "- 5 ночи" at bounding box center [254, 400] width 80 height 27
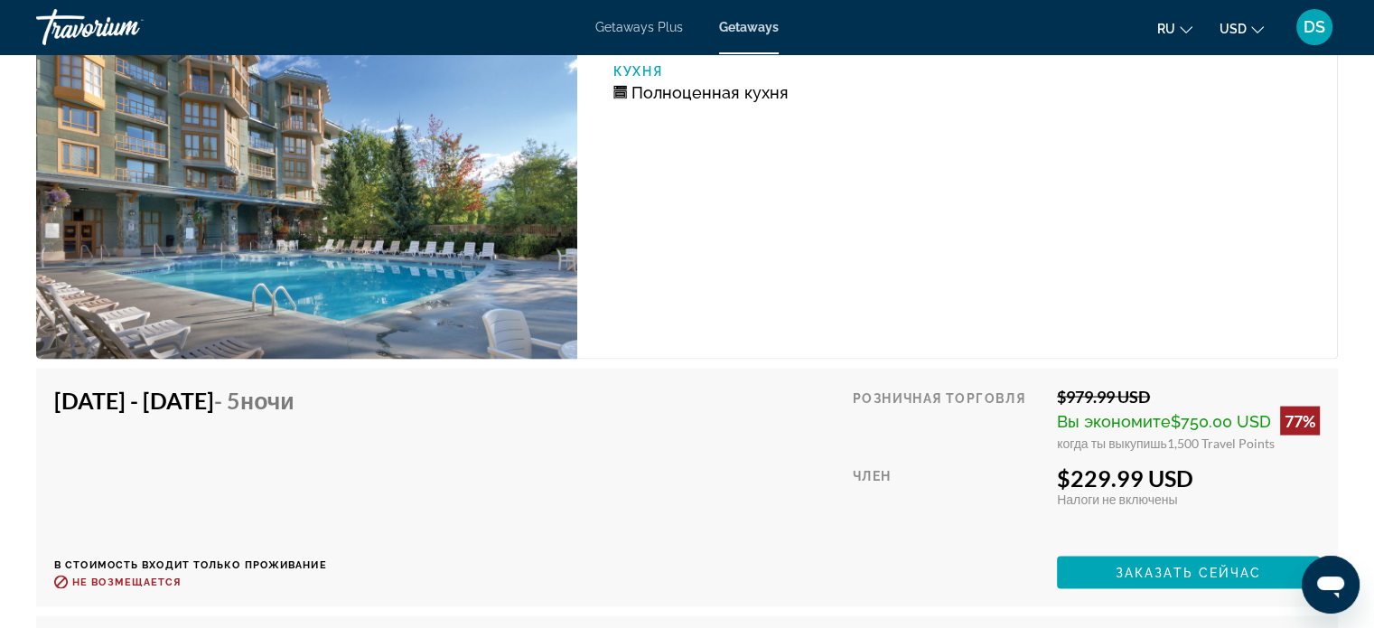
click at [430, 427] on div "[DATE] - [DATE] - 5 ночи В стоимость входит только проживание Возврат до : Не в…" at bounding box center [687, 488] width 1266 height 202
drag, startPoint x: 333, startPoint y: 400, endPoint x: 467, endPoint y: 397, distance: 134.7
click at [467, 397] on div "[DATE] - [DATE] - 5 ночи В стоимость входит только проживание Возврат до : Не в…" at bounding box center [687, 488] width 1266 height 202
drag, startPoint x: 270, startPoint y: 398, endPoint x: 408, endPoint y: 399, distance: 137.4
click at [327, 399] on div "[DATE] - [DATE] - 5 ночи В стоимость входит только проживание Возврат до : Не в…" at bounding box center [190, 488] width 273 height 202
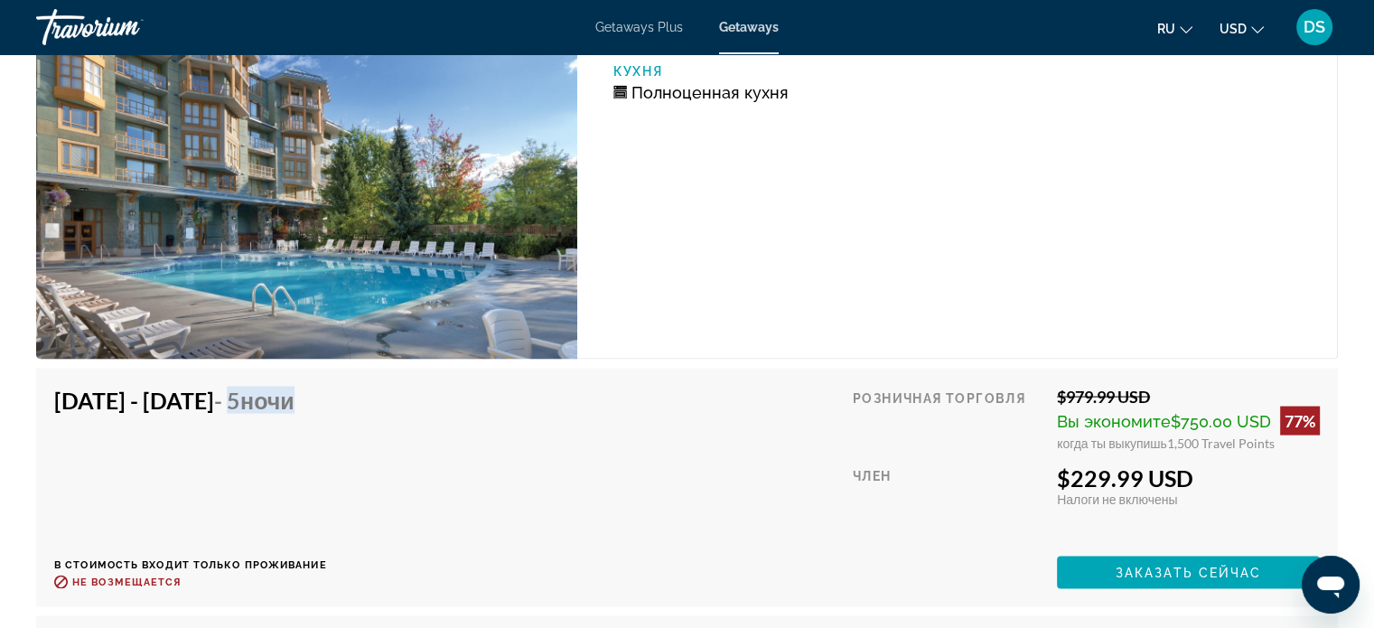
click at [513, 438] on div "[DATE] - [DATE] - 5 ночи В стоимость входит только проживание Возврат до : Не в…" at bounding box center [687, 488] width 1266 height 202
drag, startPoint x: 1070, startPoint y: 474, endPoint x: 1214, endPoint y: 483, distance: 143.9
click at [1214, 483] on div "$229.99 USD" at bounding box center [1188, 477] width 263 height 27
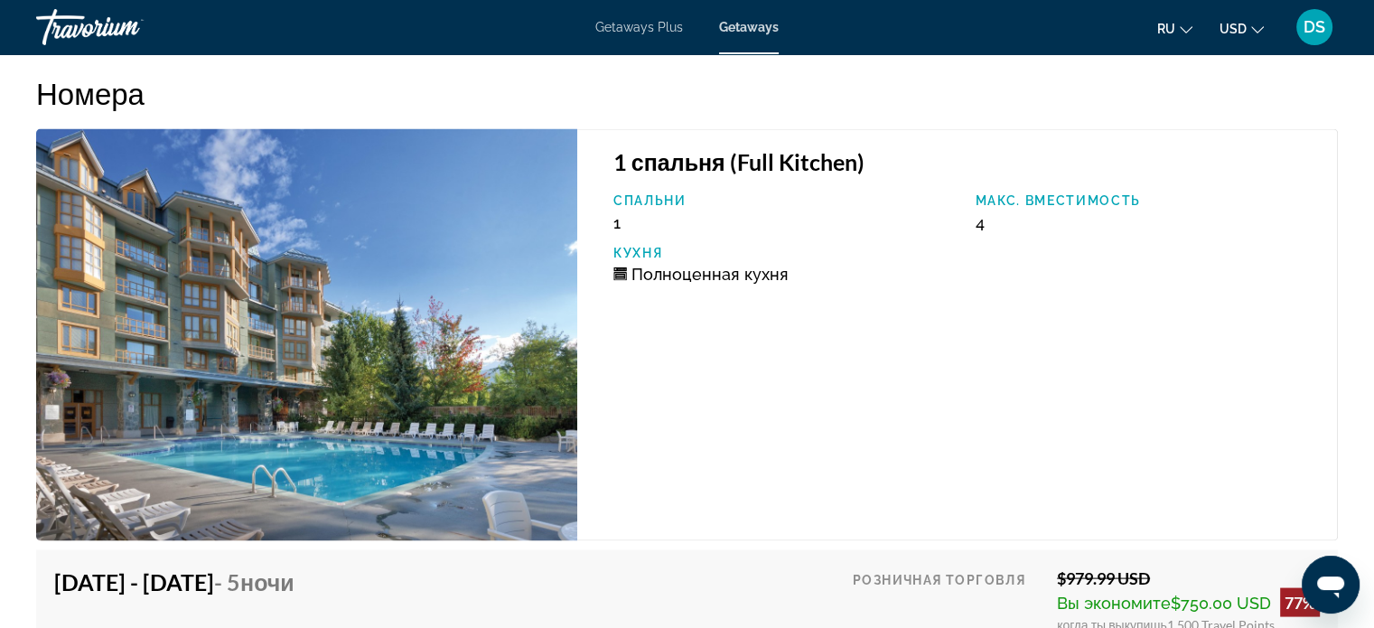
scroll to position [3705, 0]
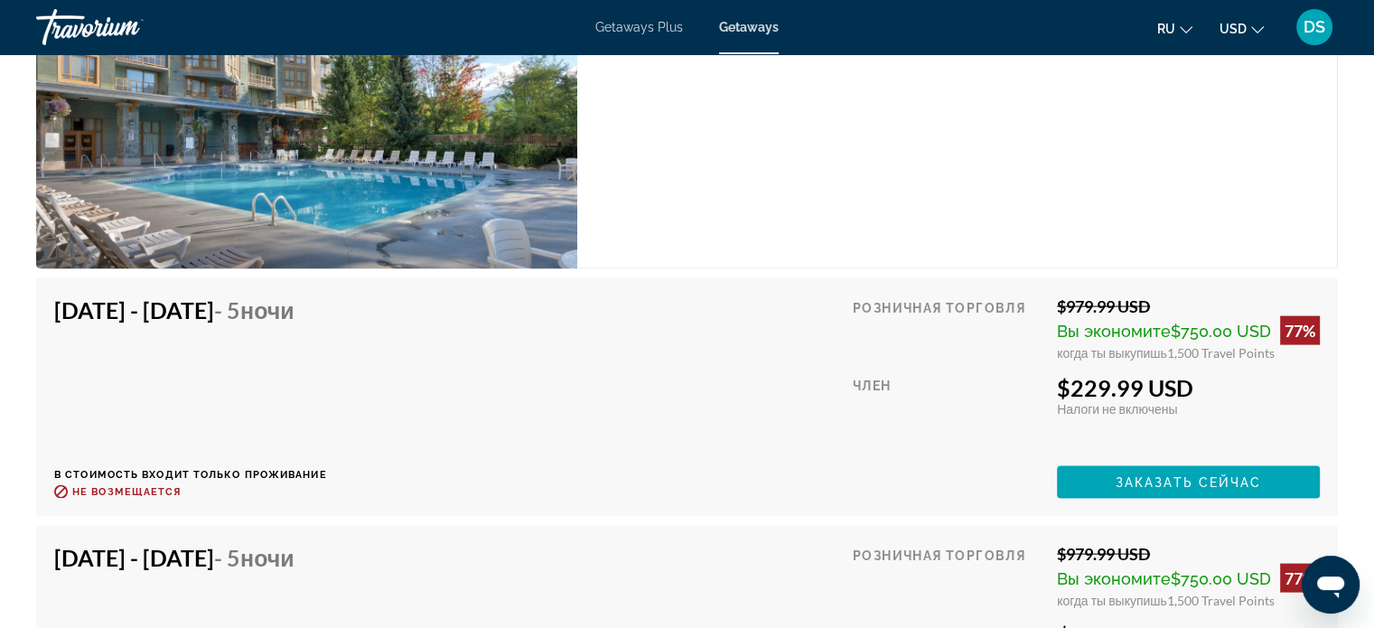
click at [1074, 388] on div "$229.99 USD" at bounding box center [1188, 387] width 263 height 27
drag, startPoint x: 1074, startPoint y: 388, endPoint x: 1180, endPoint y: 395, distance: 106.9
click at [1180, 395] on div "$229.99 USD" at bounding box center [1188, 387] width 263 height 27
